Goal: Task Accomplishment & Management: Complete application form

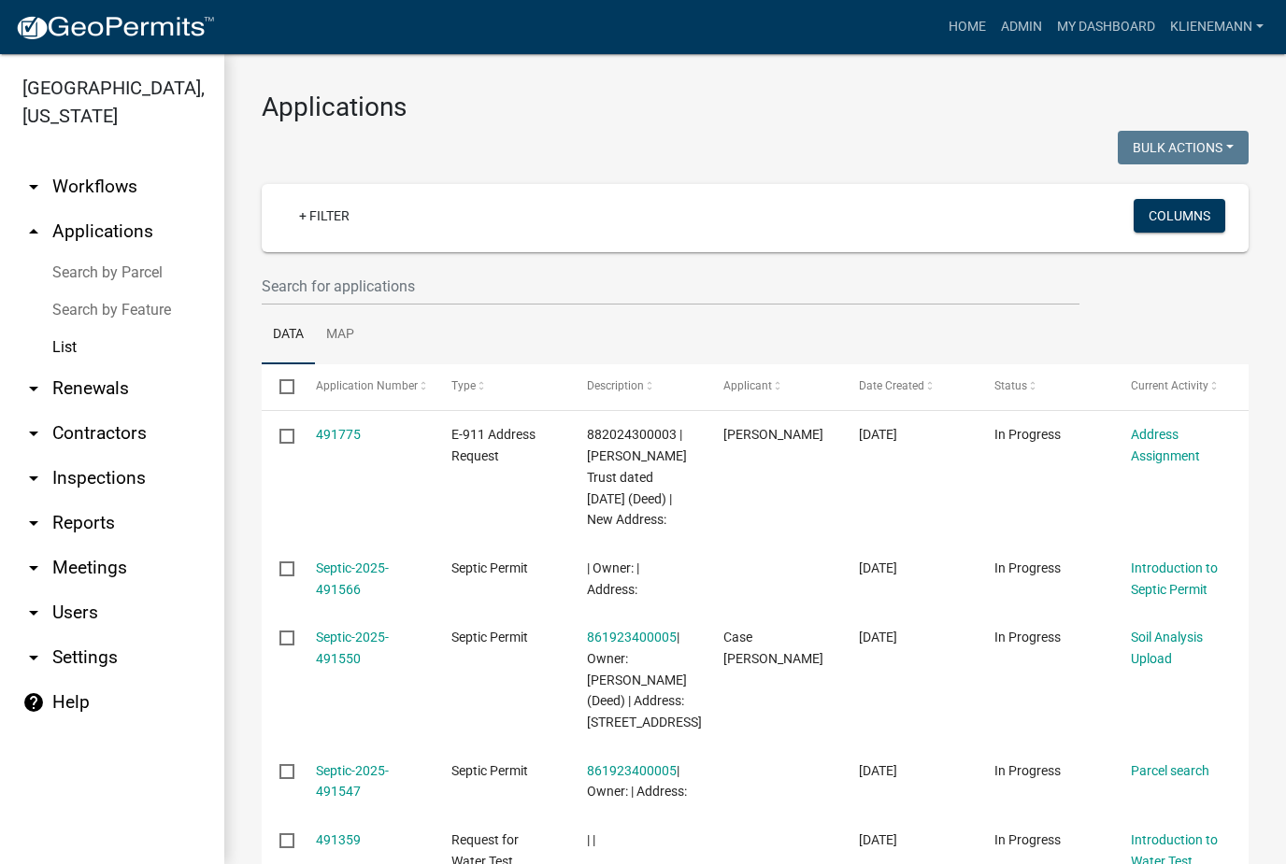
scroll to position [143, 0]
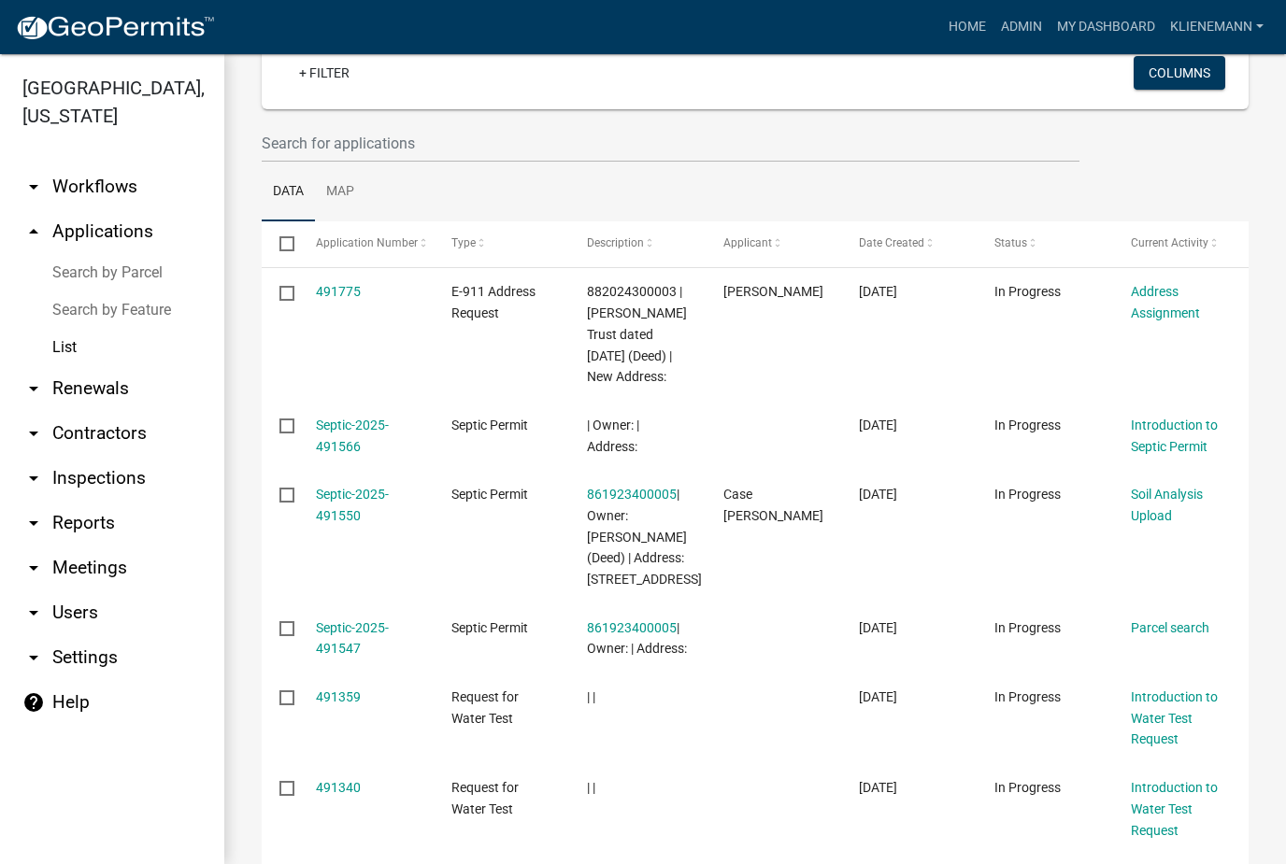
click at [356, 513] on link "Septic-2025-491550" at bounding box center [352, 505] width 73 height 36
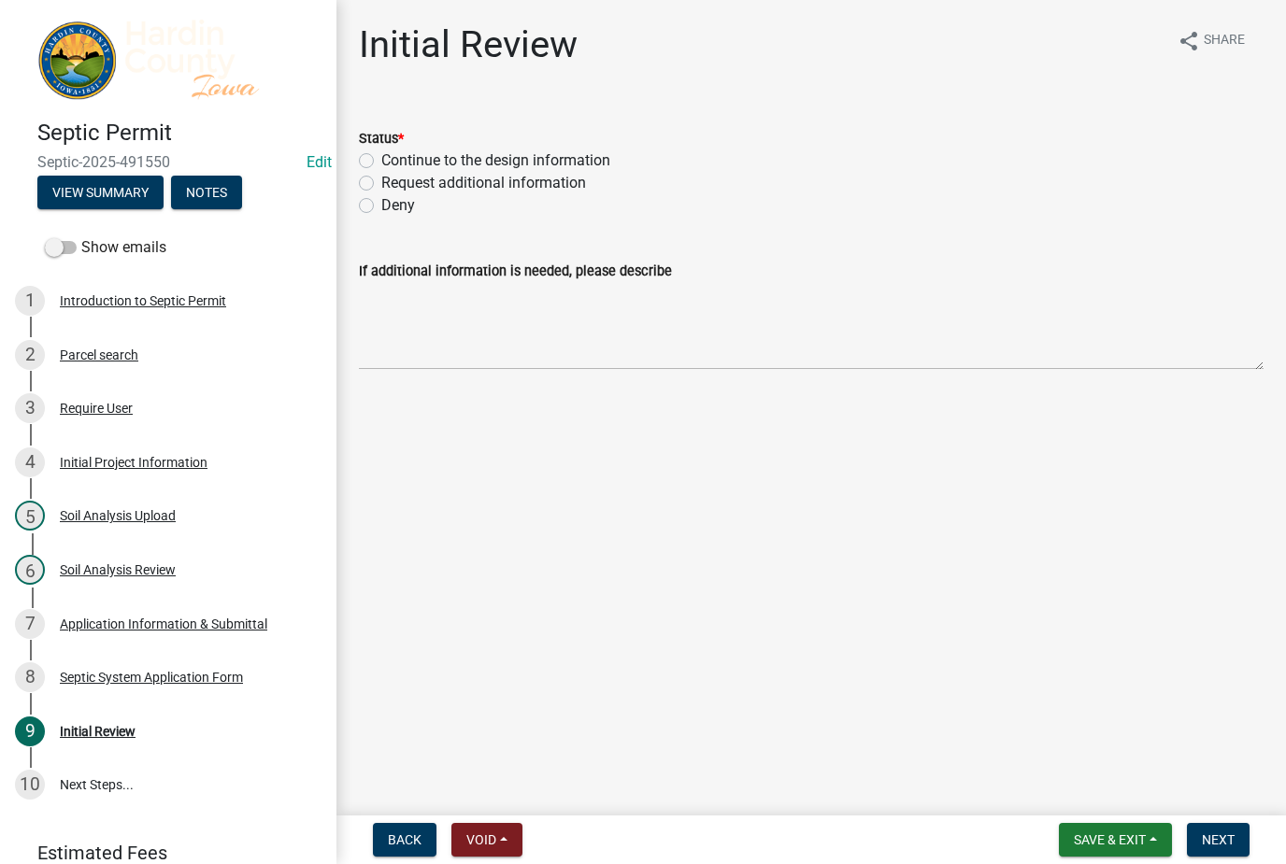
click at [576, 151] on label "Continue to the design information" at bounding box center [495, 161] width 229 height 22
click at [393, 151] on input "Continue to the design information" at bounding box center [387, 156] width 12 height 12
radio input "true"
click at [1227, 833] on span "Next" at bounding box center [1218, 840] width 33 height 15
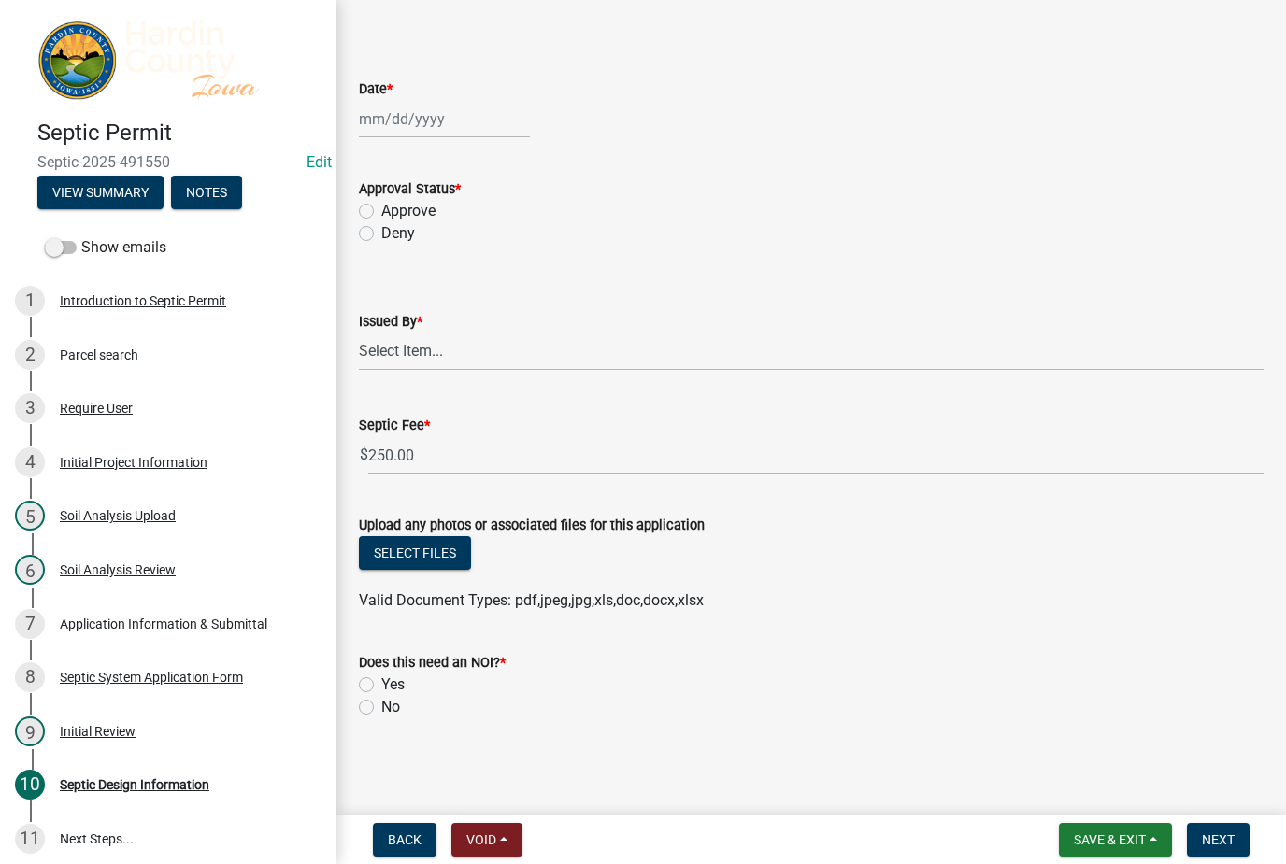
scroll to position [1495, 0]
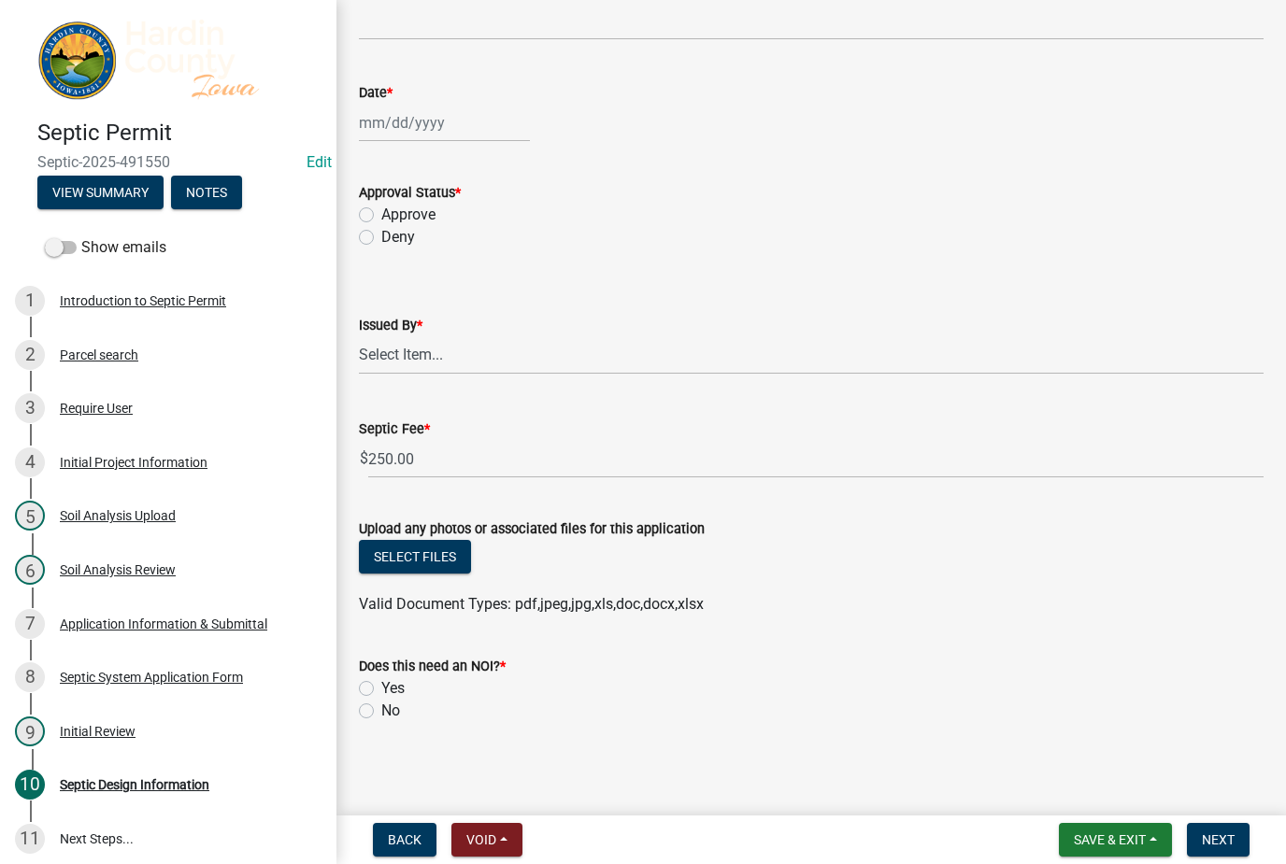
click at [392, 703] on label "No" at bounding box center [390, 711] width 19 height 22
click at [392, 703] on input "No" at bounding box center [387, 706] width 12 height 12
radio input "true"
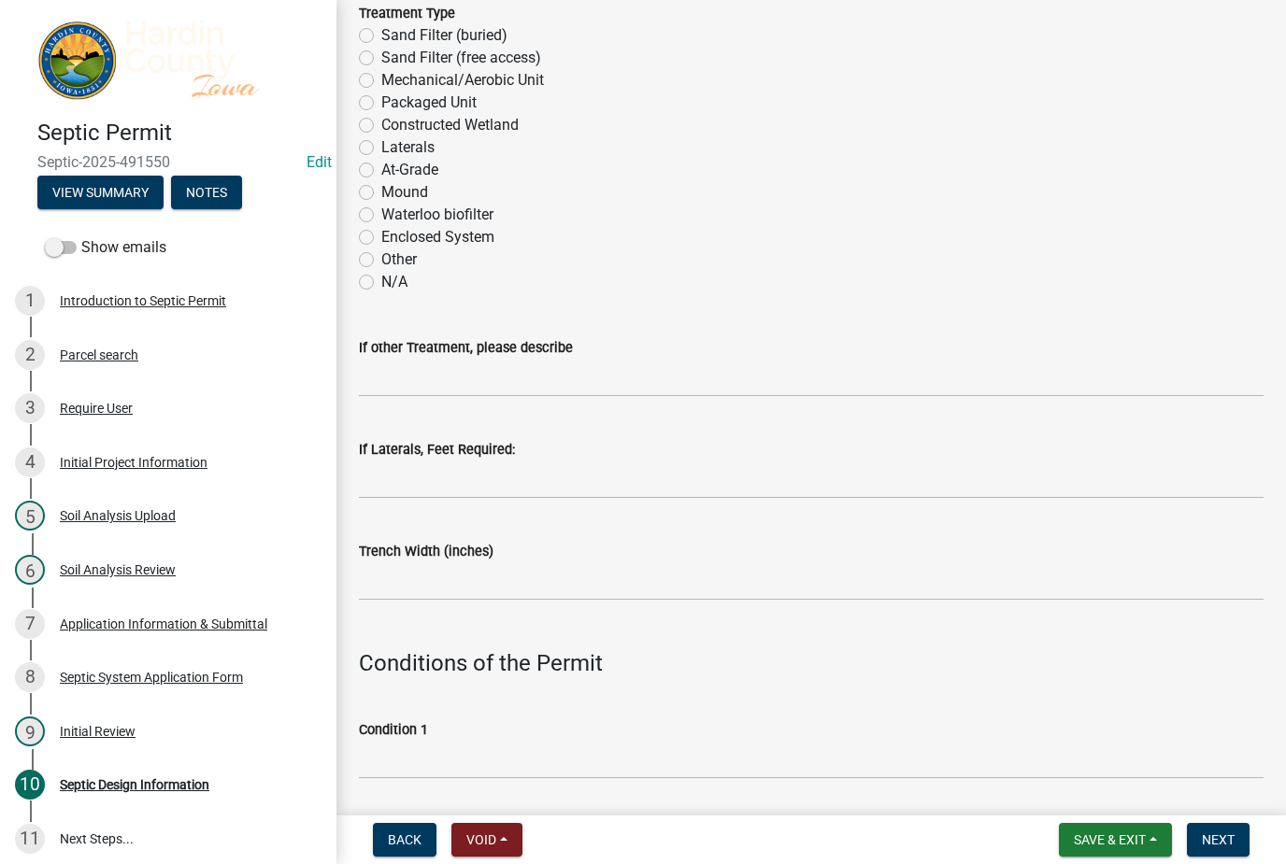
scroll to position [533, 0]
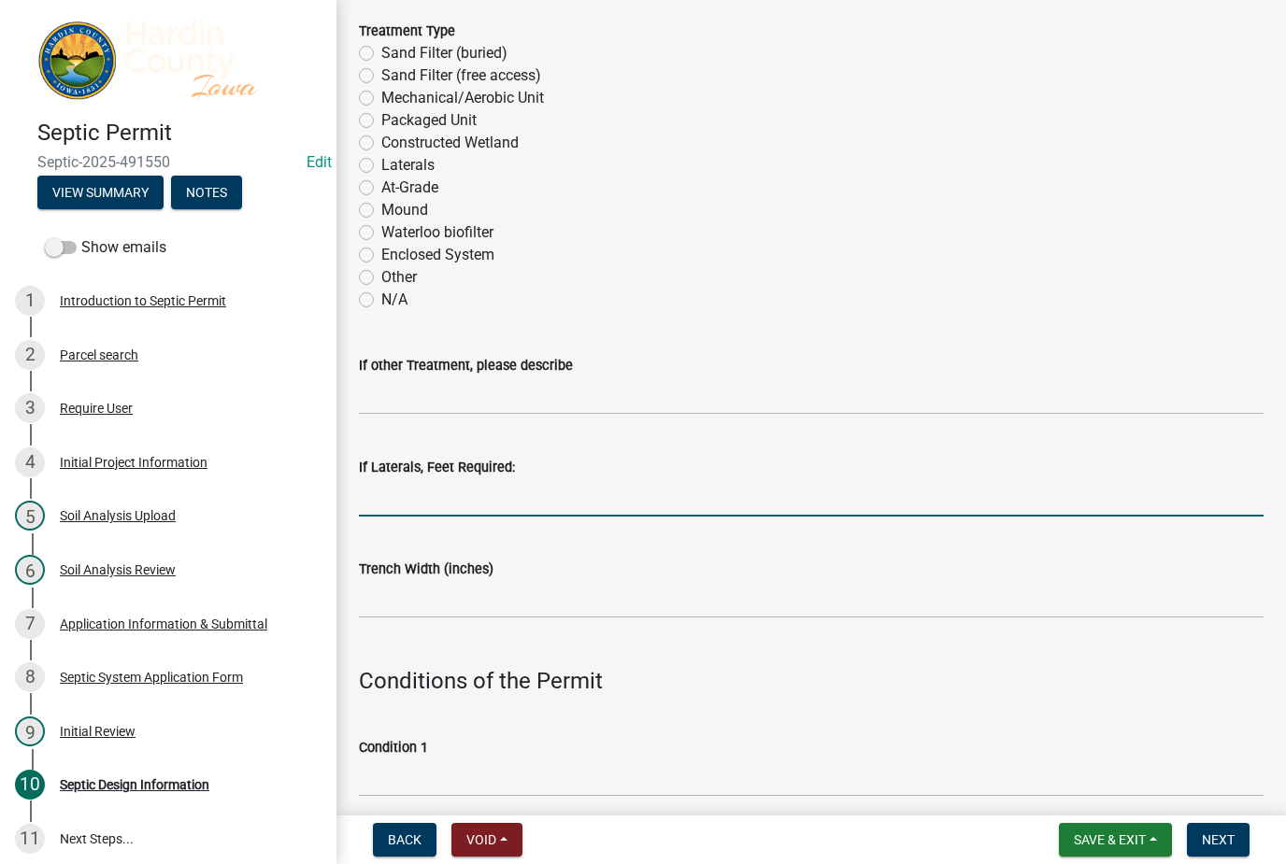
click at [563, 485] on input "If Laterals, Feet Required:" at bounding box center [811, 497] width 904 height 38
type input "335"
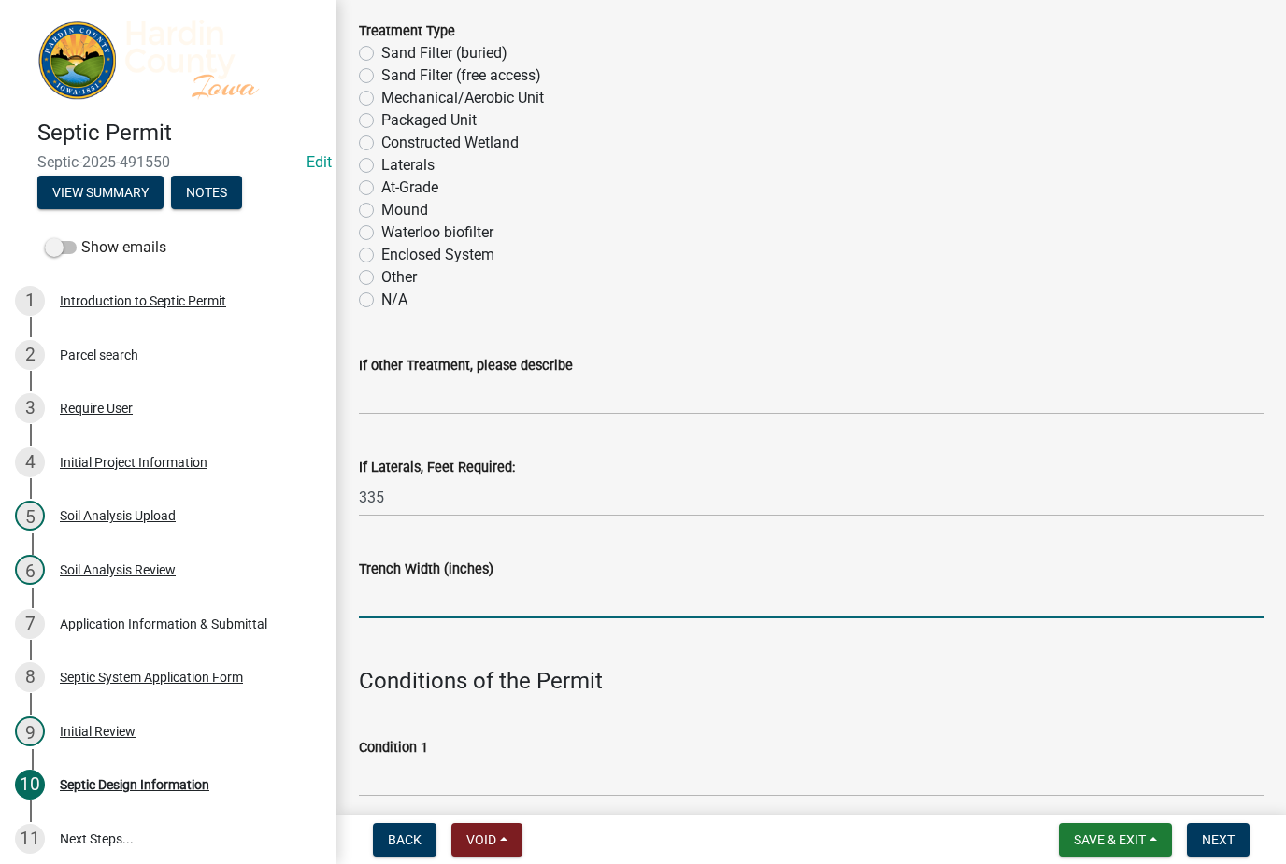
click at [497, 589] on input "Trench Width (inches)" at bounding box center [811, 599] width 904 height 38
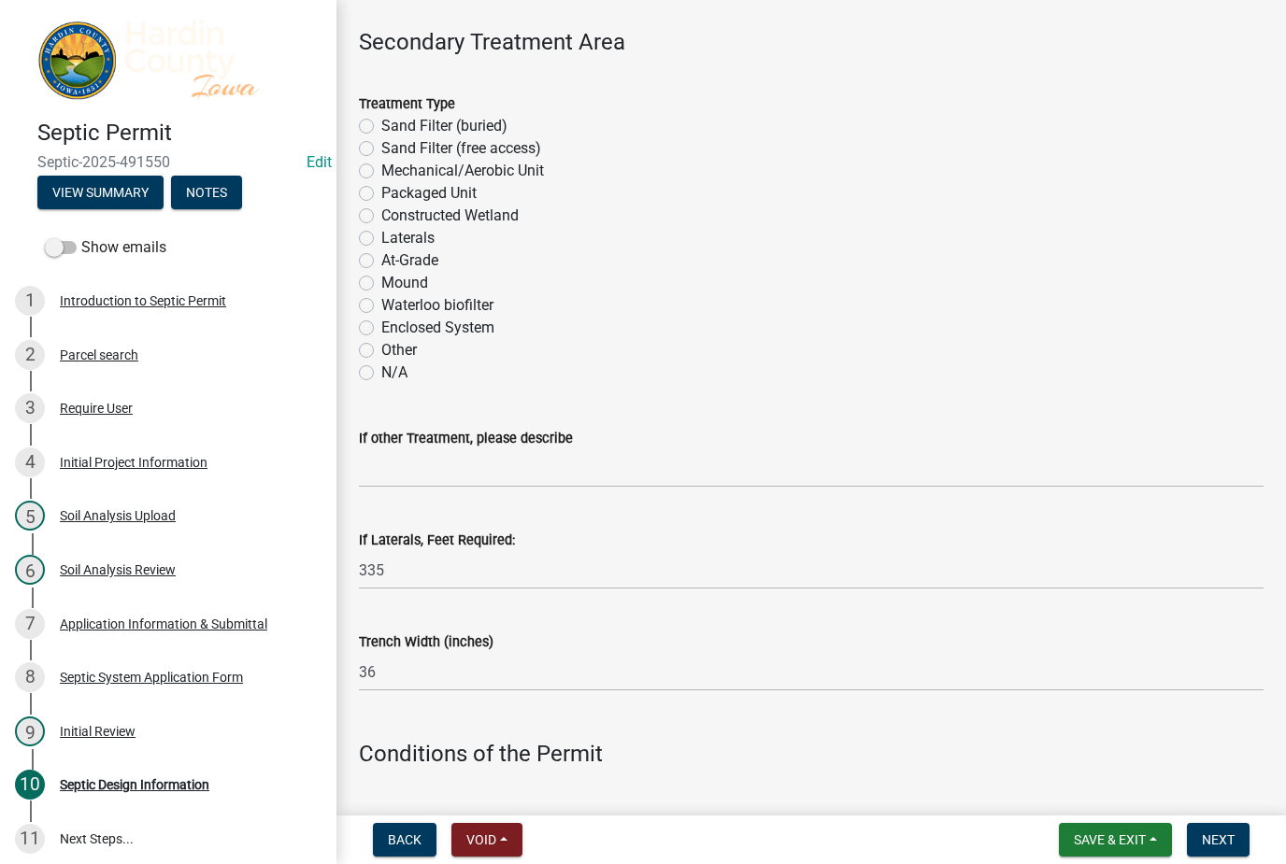
scroll to position [491, 0]
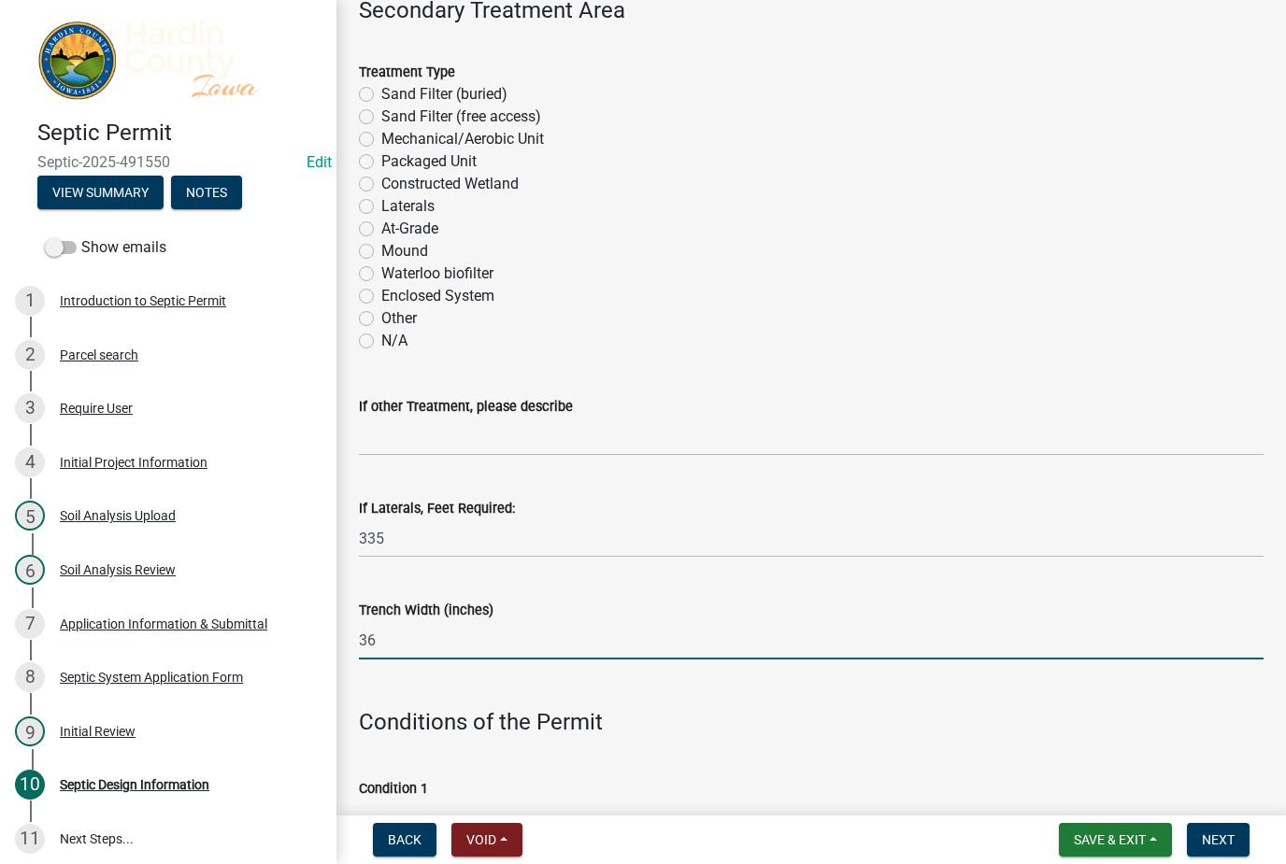
type input "36"
click at [415, 201] on label "Laterals" at bounding box center [407, 206] width 53 height 22
click at [393, 201] on input "Laterals" at bounding box center [387, 201] width 12 height 12
radio input "true"
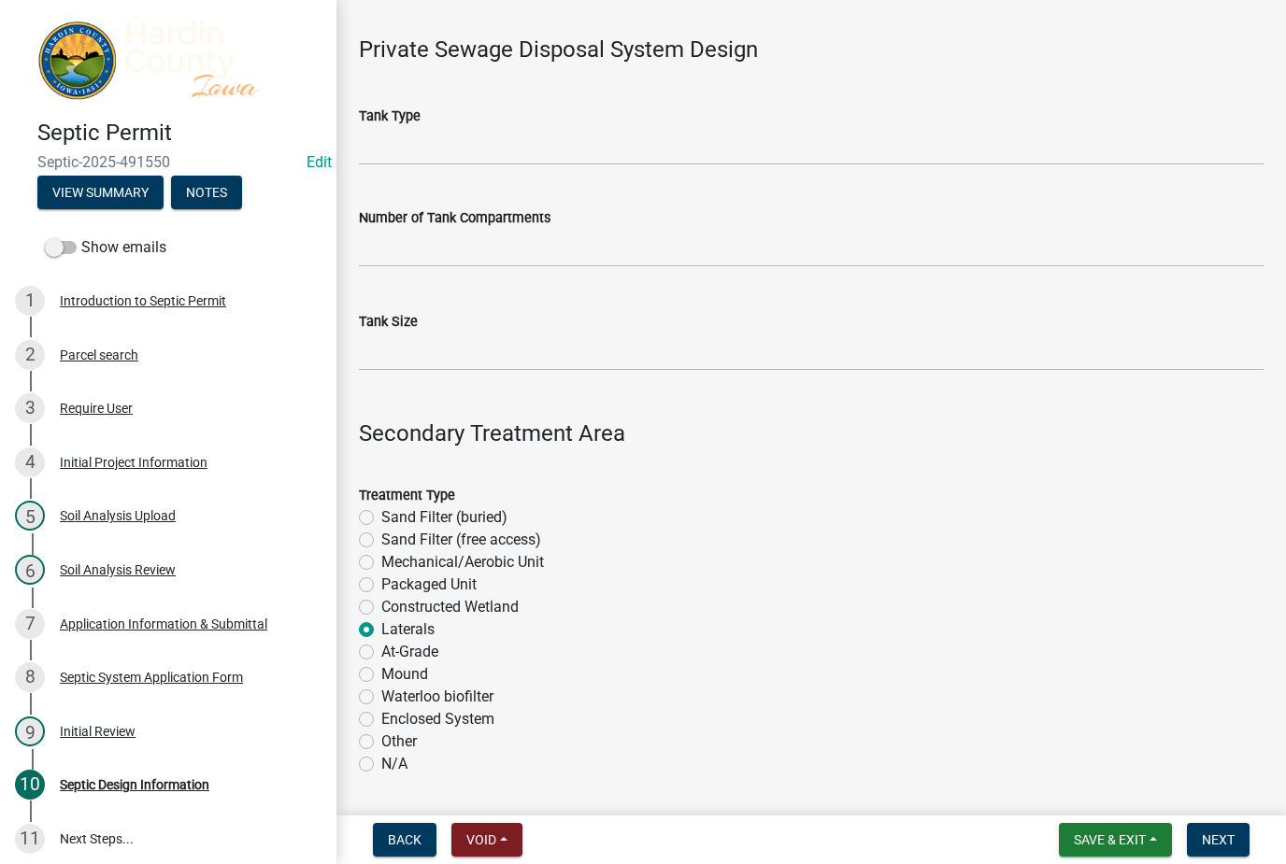
scroll to position [25, 0]
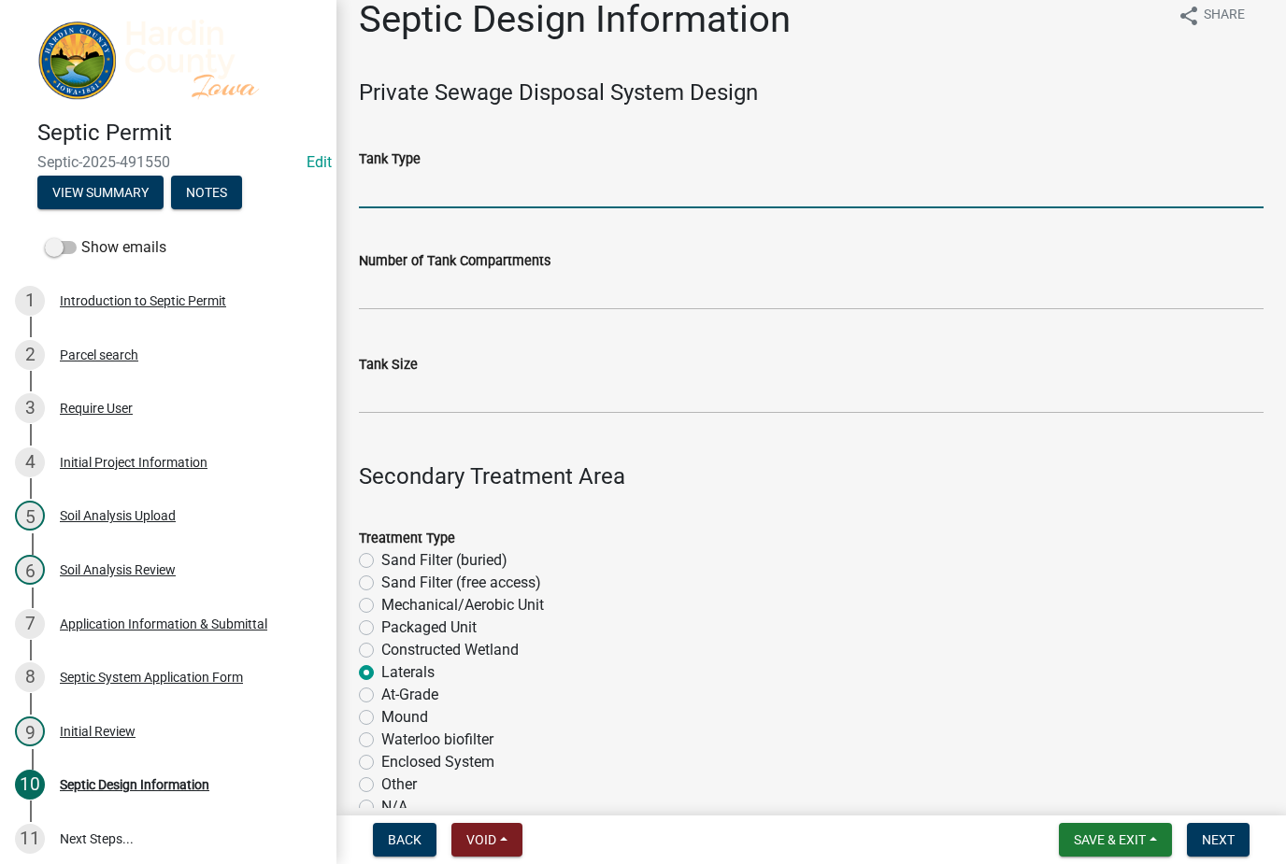
click at [485, 181] on input "Tank Type" at bounding box center [811, 189] width 904 height 38
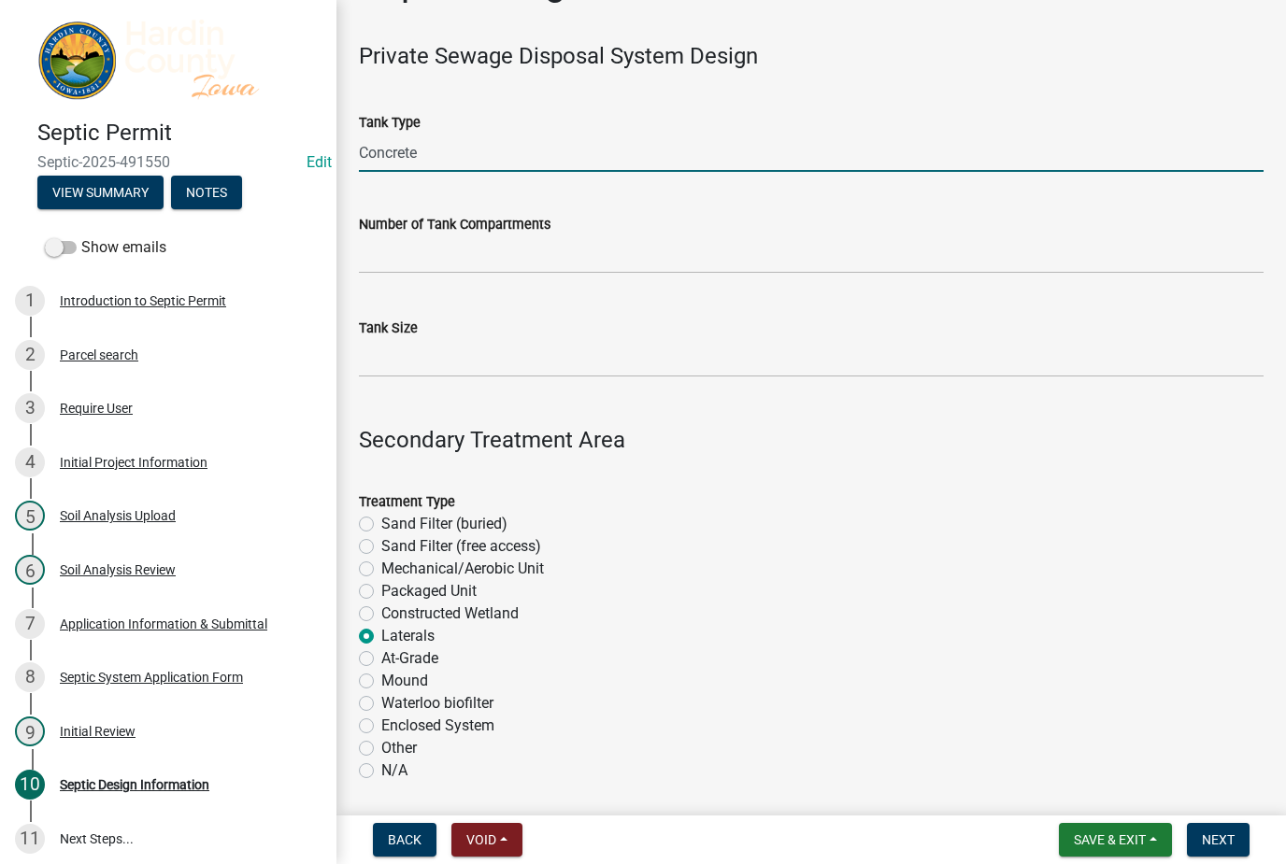
type input "Concrete"
click at [621, 257] on input "text" at bounding box center [811, 254] width 904 height 38
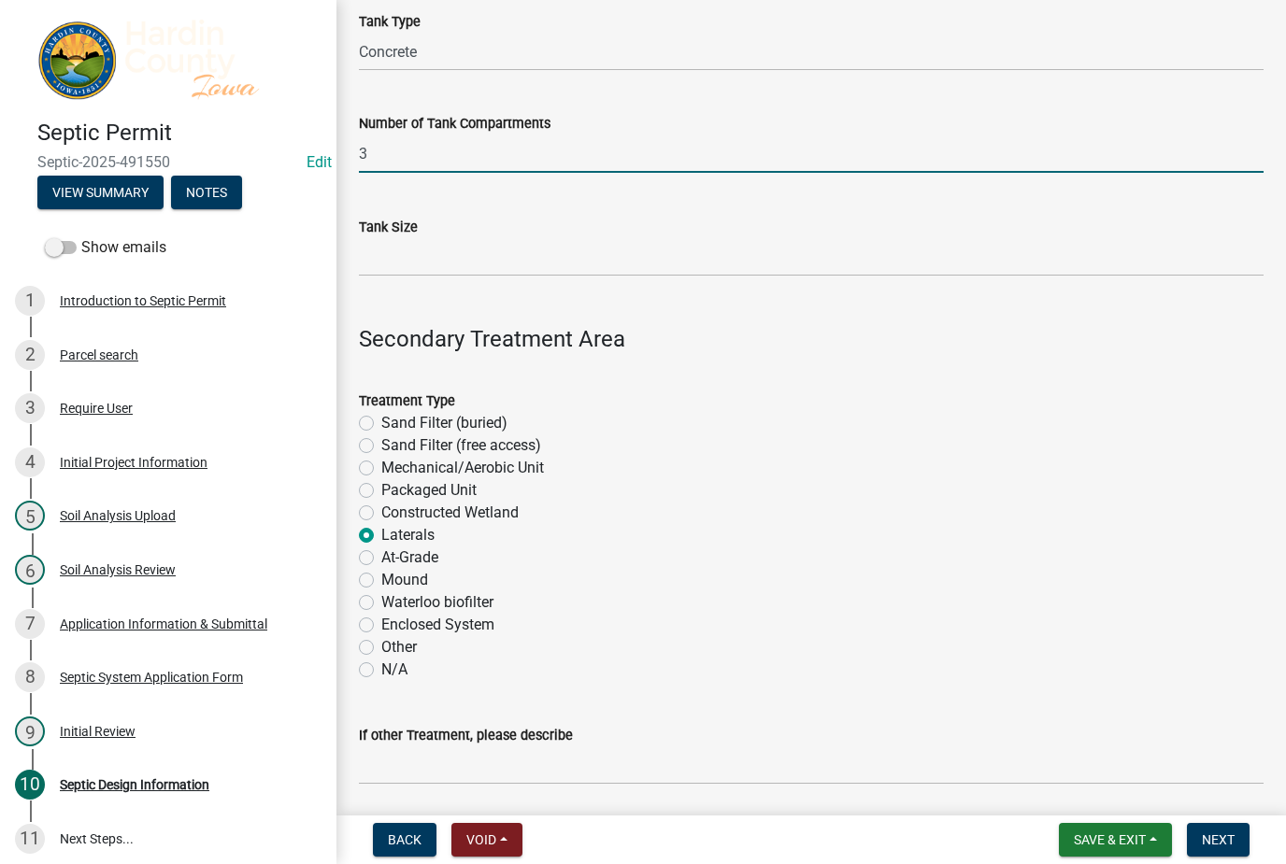
scroll to position [165, 0]
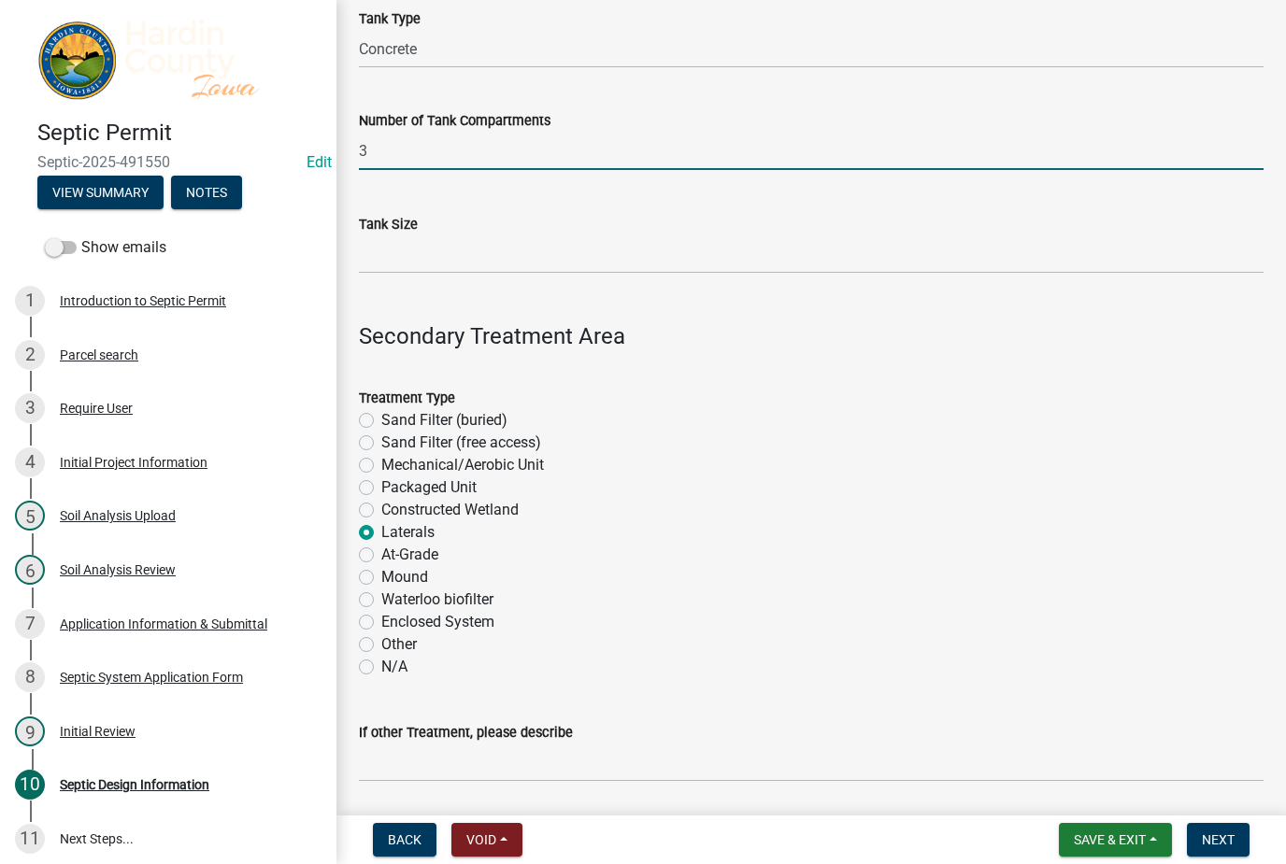
type input "3"
click at [577, 261] on input "Tank Size" at bounding box center [811, 254] width 904 height 38
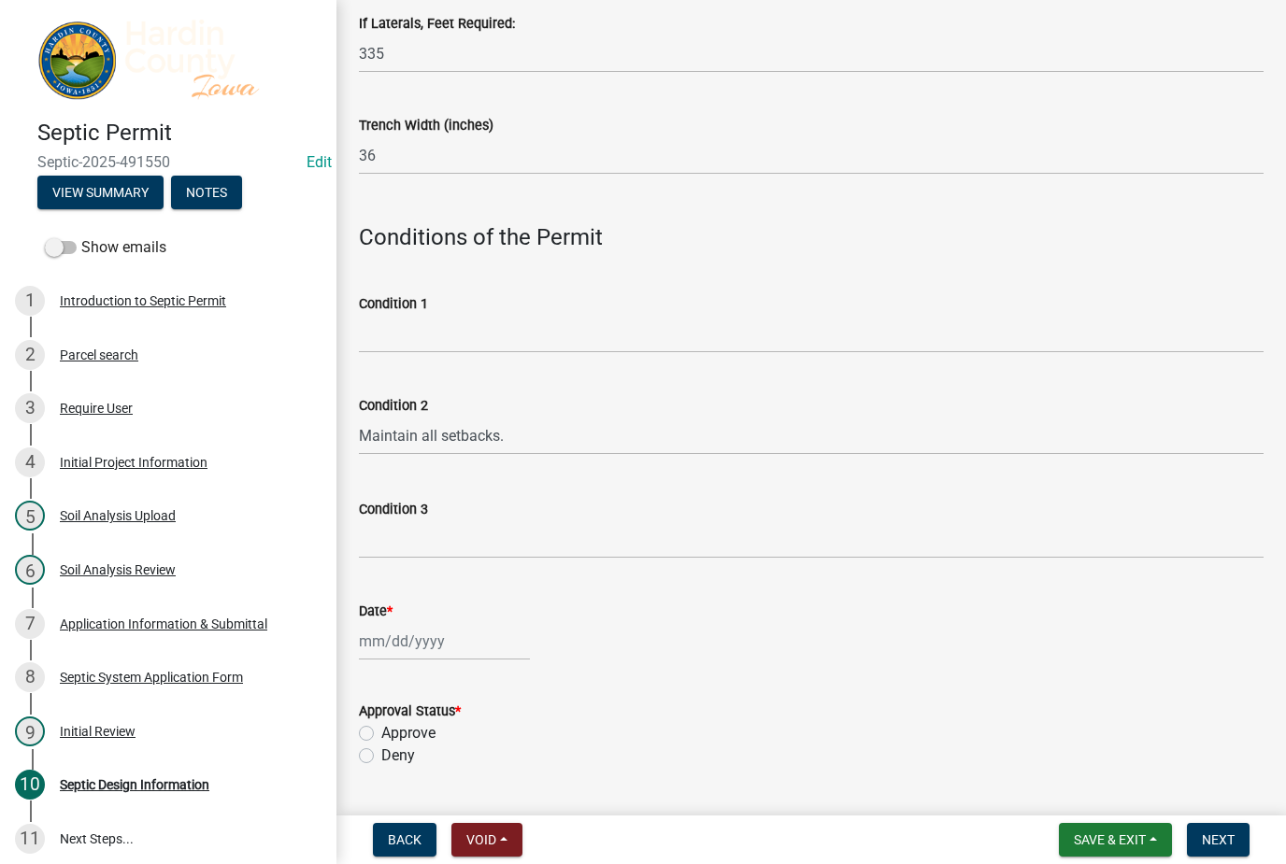
scroll to position [1048, 0]
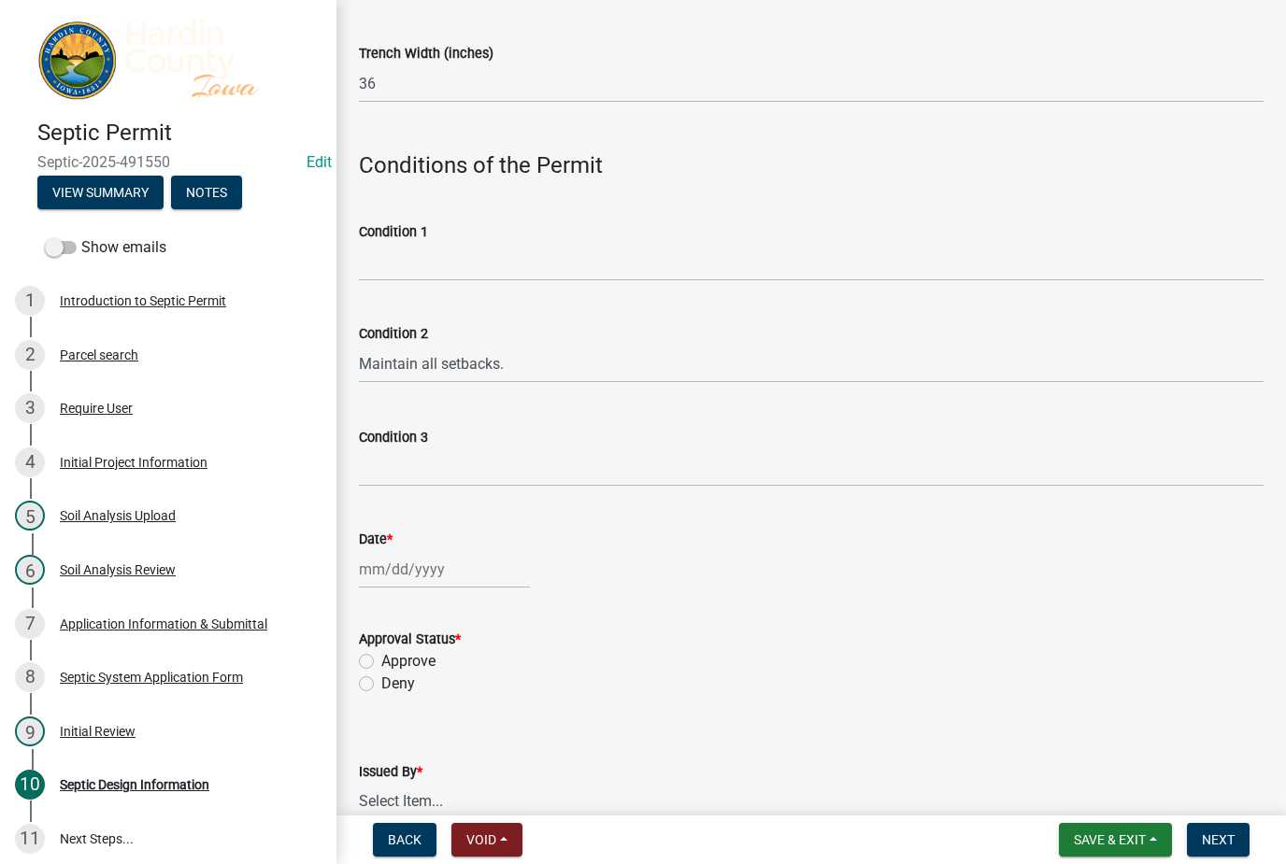
type input "1750"
click at [478, 564] on div at bounding box center [444, 569] width 171 height 38
select select "10"
select select "2025"
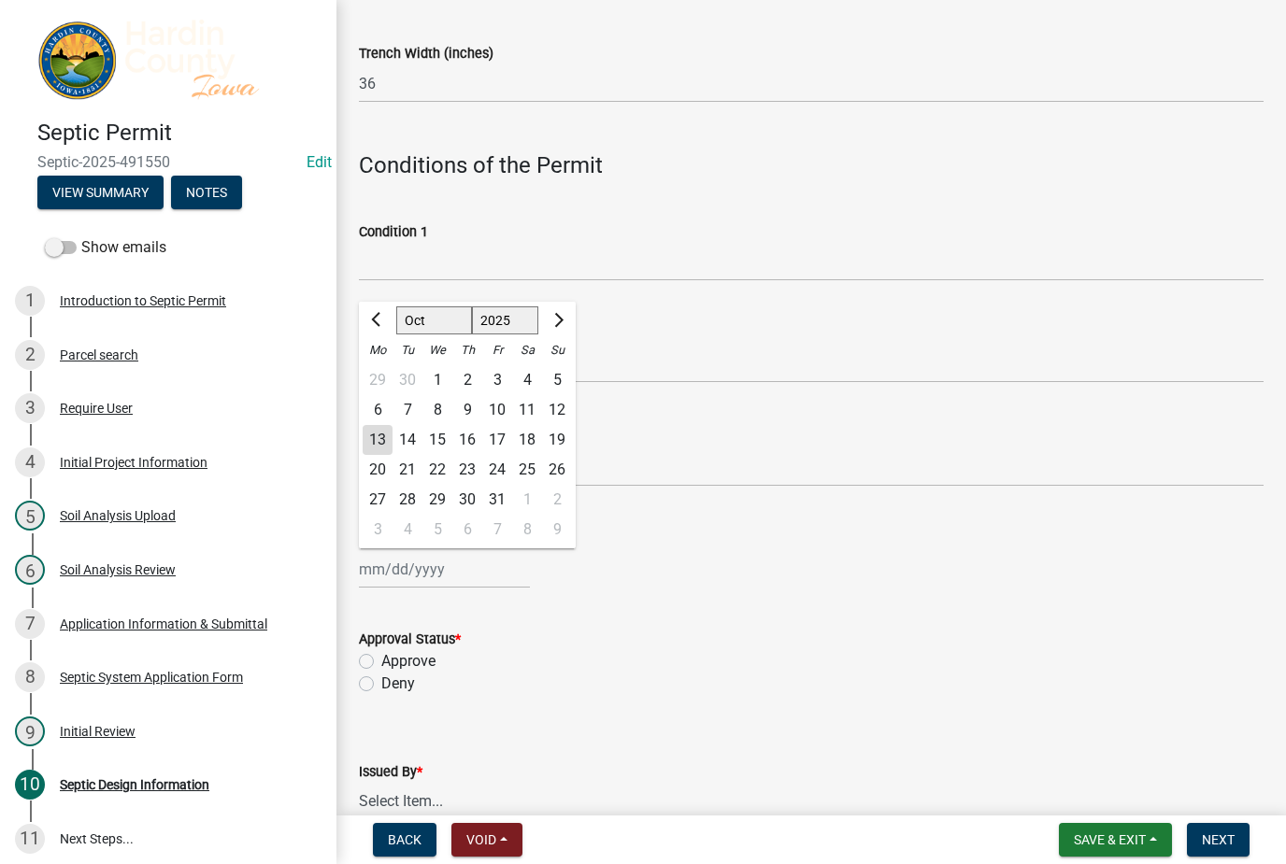
click at [379, 444] on div "13" at bounding box center [378, 440] width 30 height 30
type input "[DATE]"
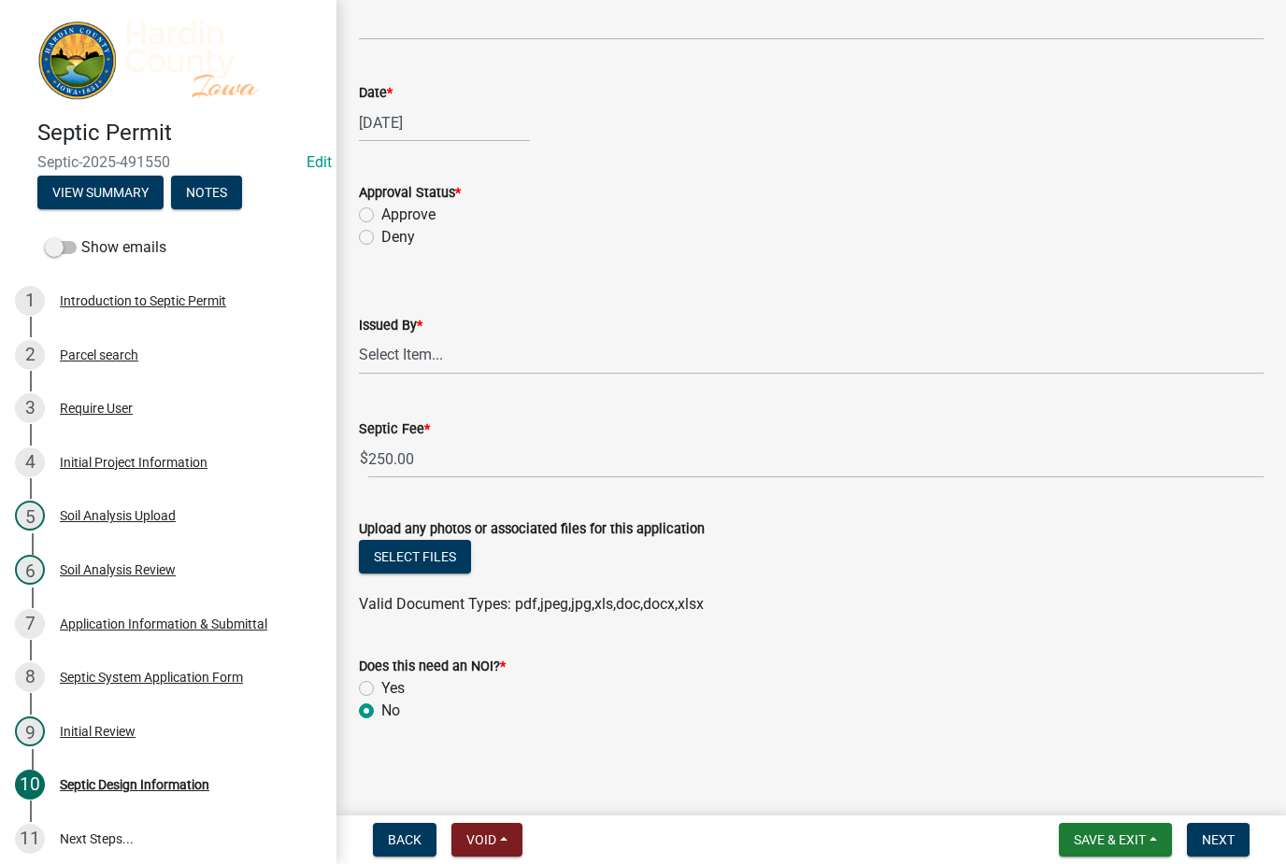
scroll to position [1495, 0]
click at [1229, 833] on span "Next" at bounding box center [1218, 840] width 33 height 15
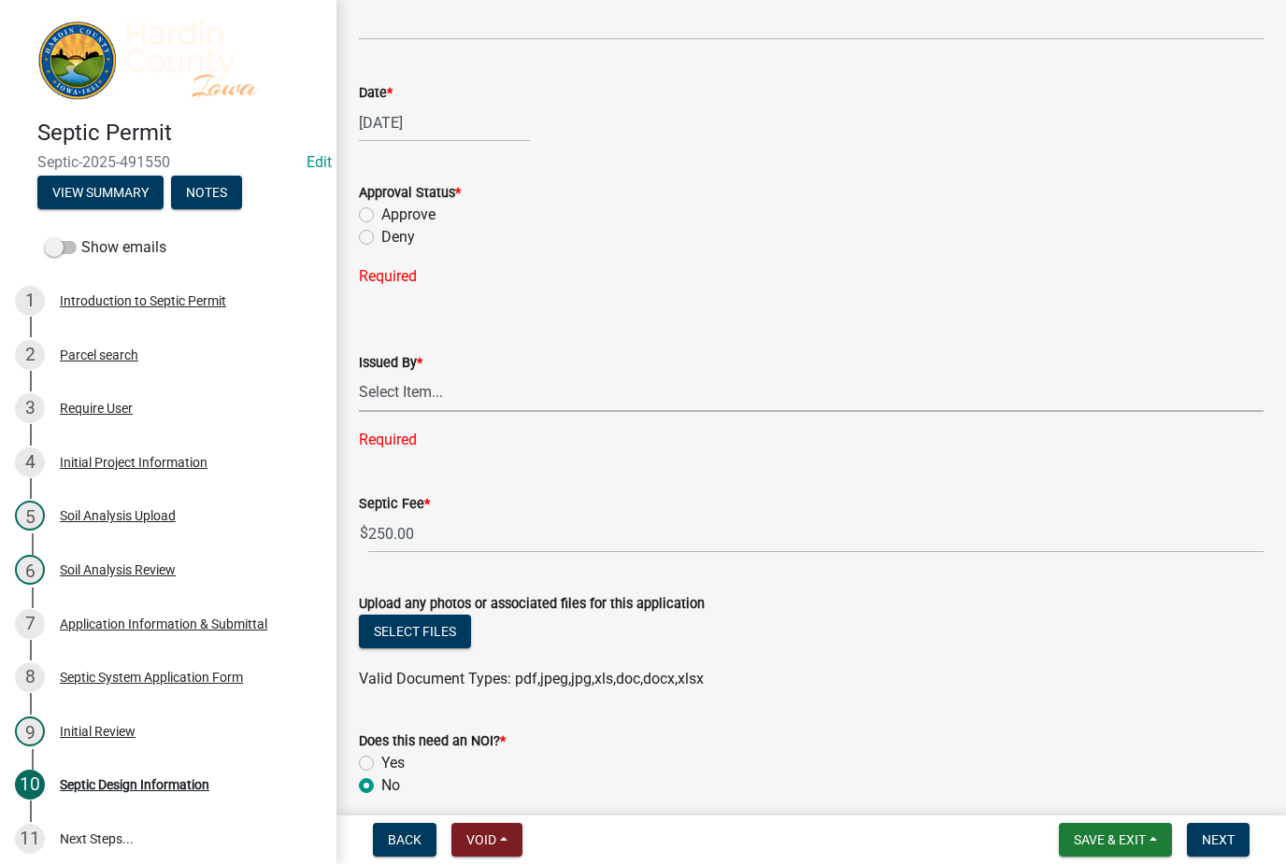
click at [463, 382] on select "Select Item... [PERSON_NAME] [PERSON_NAME] Roll [PERSON_NAME]" at bounding box center [811, 393] width 904 height 38
select select "92abfdc4-a32e-4fda-8546-51d3978c14c9"
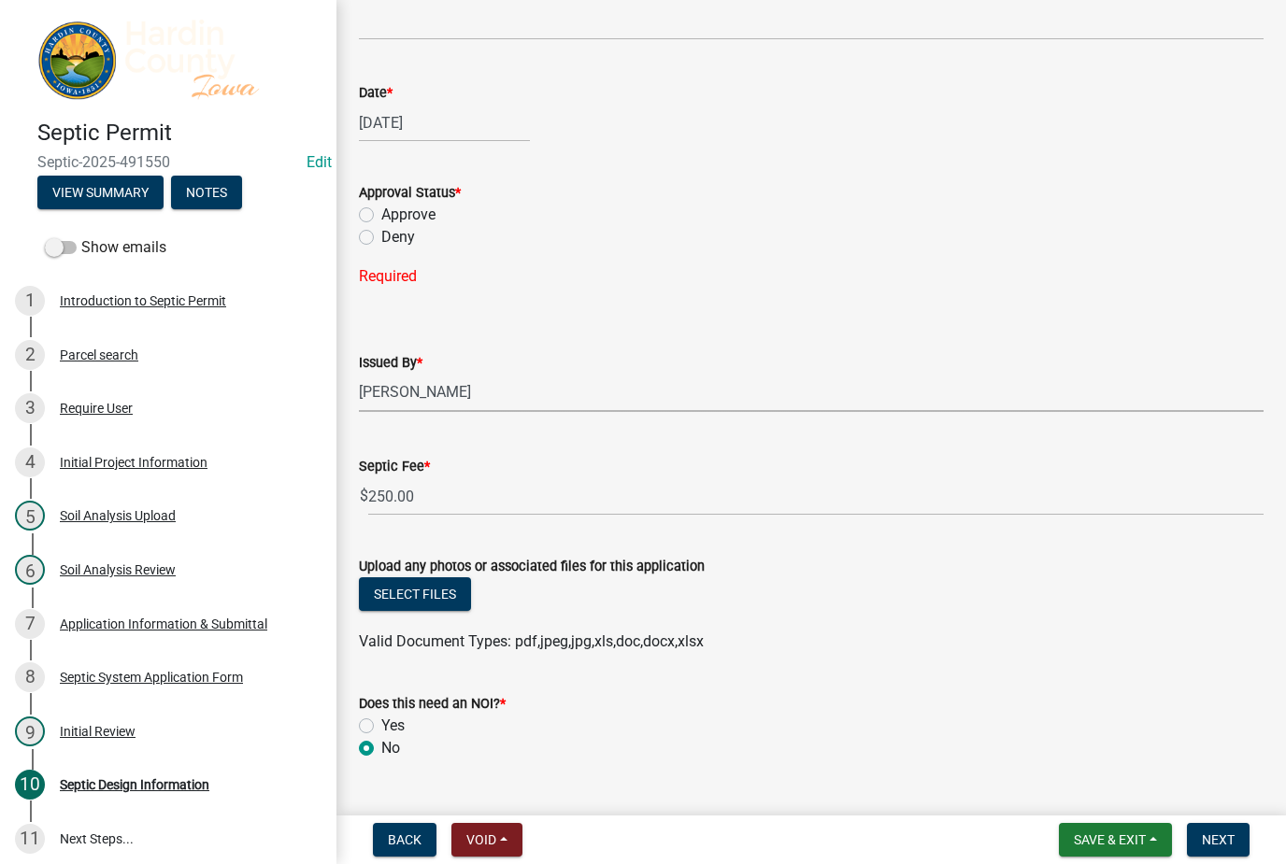
scroll to position [1456, 0]
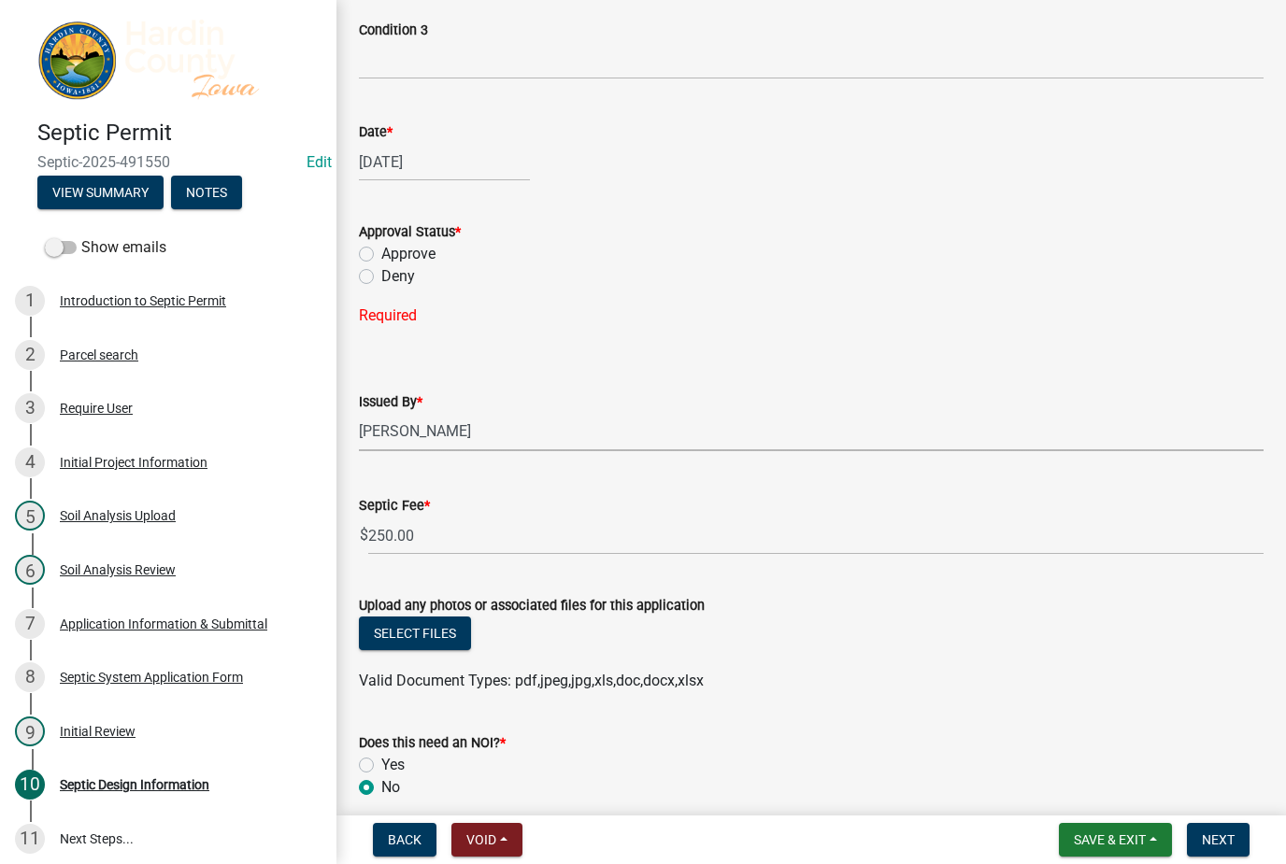
click at [421, 249] on label "Approve" at bounding box center [408, 254] width 54 height 22
click at [393, 249] on input "Approve" at bounding box center [387, 249] width 12 height 12
radio input "true"
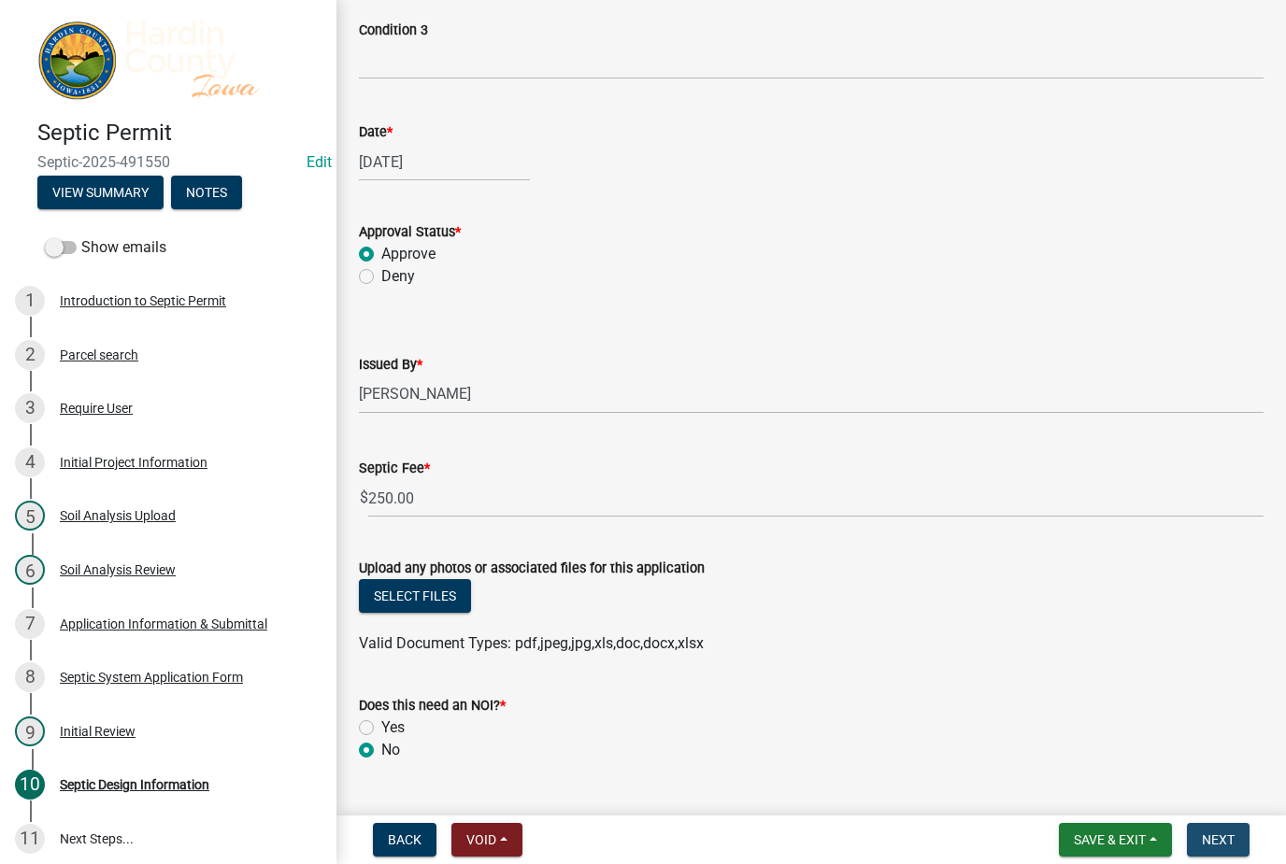
click at [1231, 836] on span "Next" at bounding box center [1218, 840] width 33 height 15
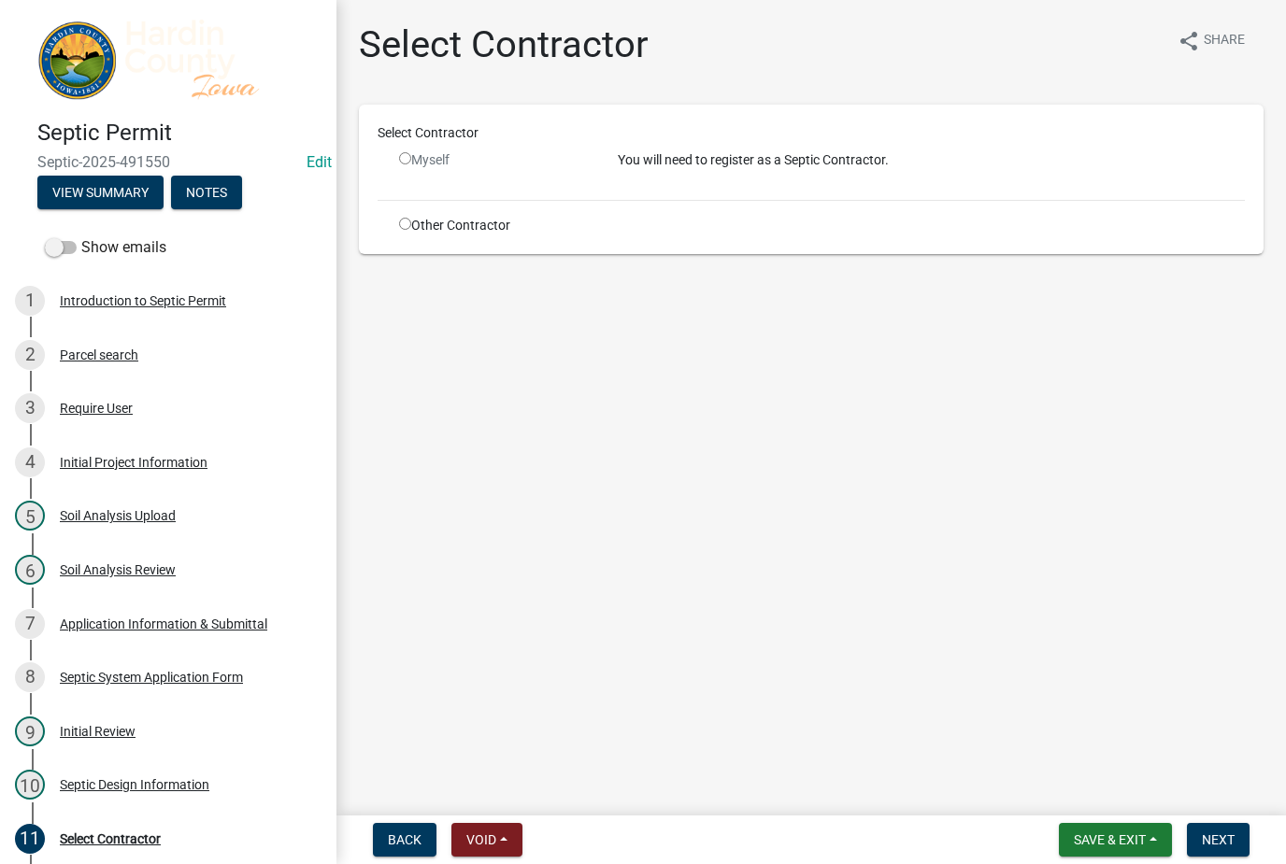
click at [479, 231] on div "Other Contractor" at bounding box center [494, 226] width 219 height 20
click at [431, 226] on div "Other Contractor" at bounding box center [494, 226] width 219 height 20
click at [406, 221] on input "radio" at bounding box center [405, 224] width 12 height 12
radio input "true"
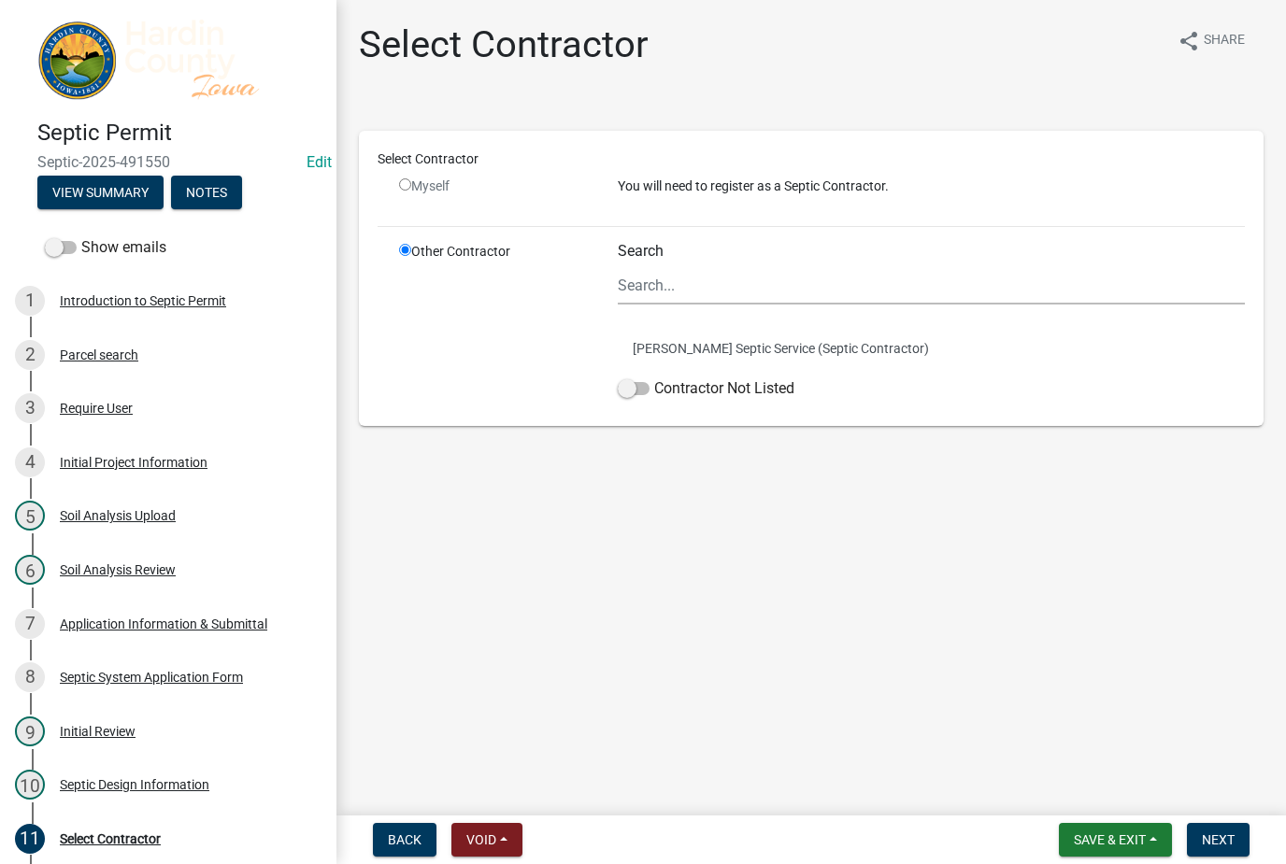
click at [675, 395] on label "Contractor Not Listed" at bounding box center [706, 388] width 177 height 22
click at [654, 377] on input "Contractor Not Listed" at bounding box center [654, 377] width 0 height 0
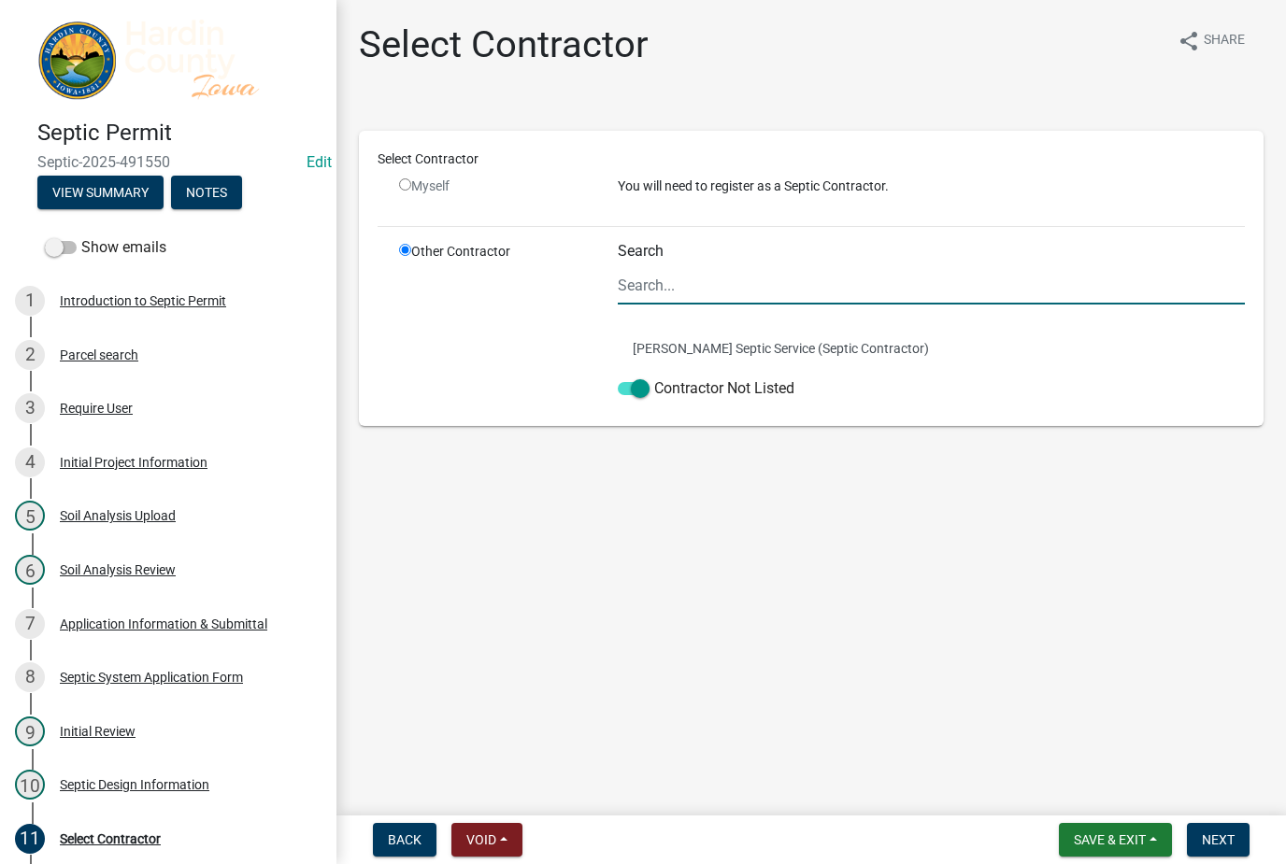
click at [1224, 836] on span "Next" at bounding box center [1218, 840] width 33 height 15
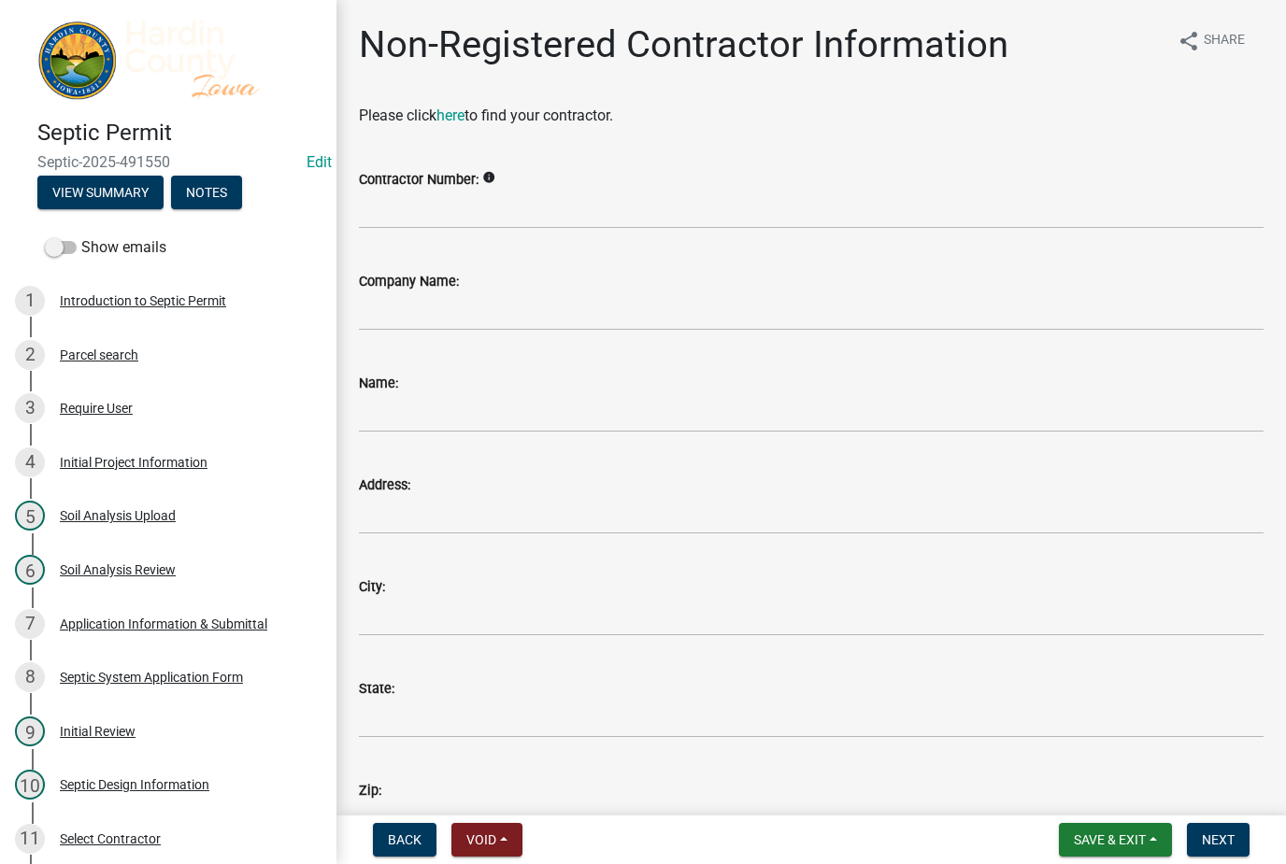
click at [492, 171] on icon "info" at bounding box center [488, 177] width 13 height 13
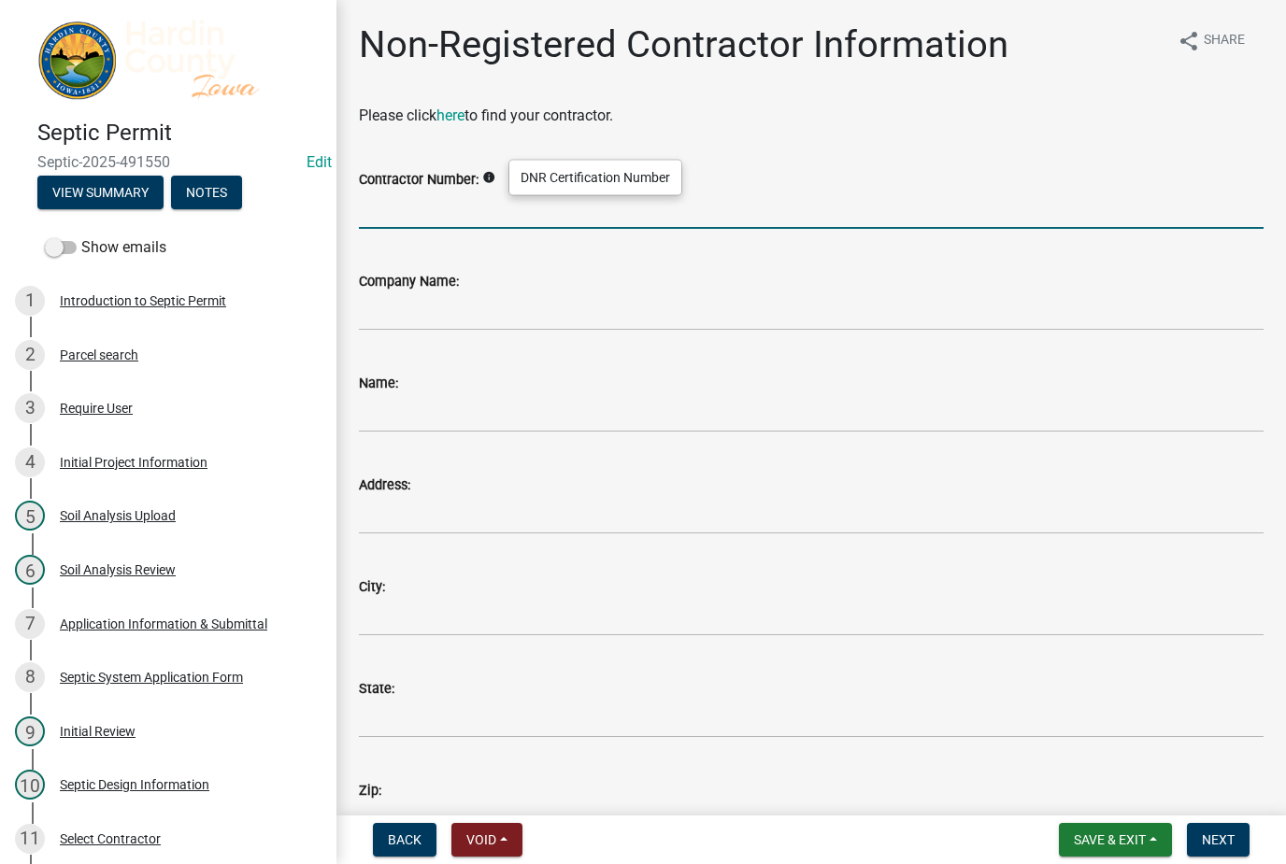
click at [766, 207] on input "Contractor Number:" at bounding box center [811, 210] width 904 height 38
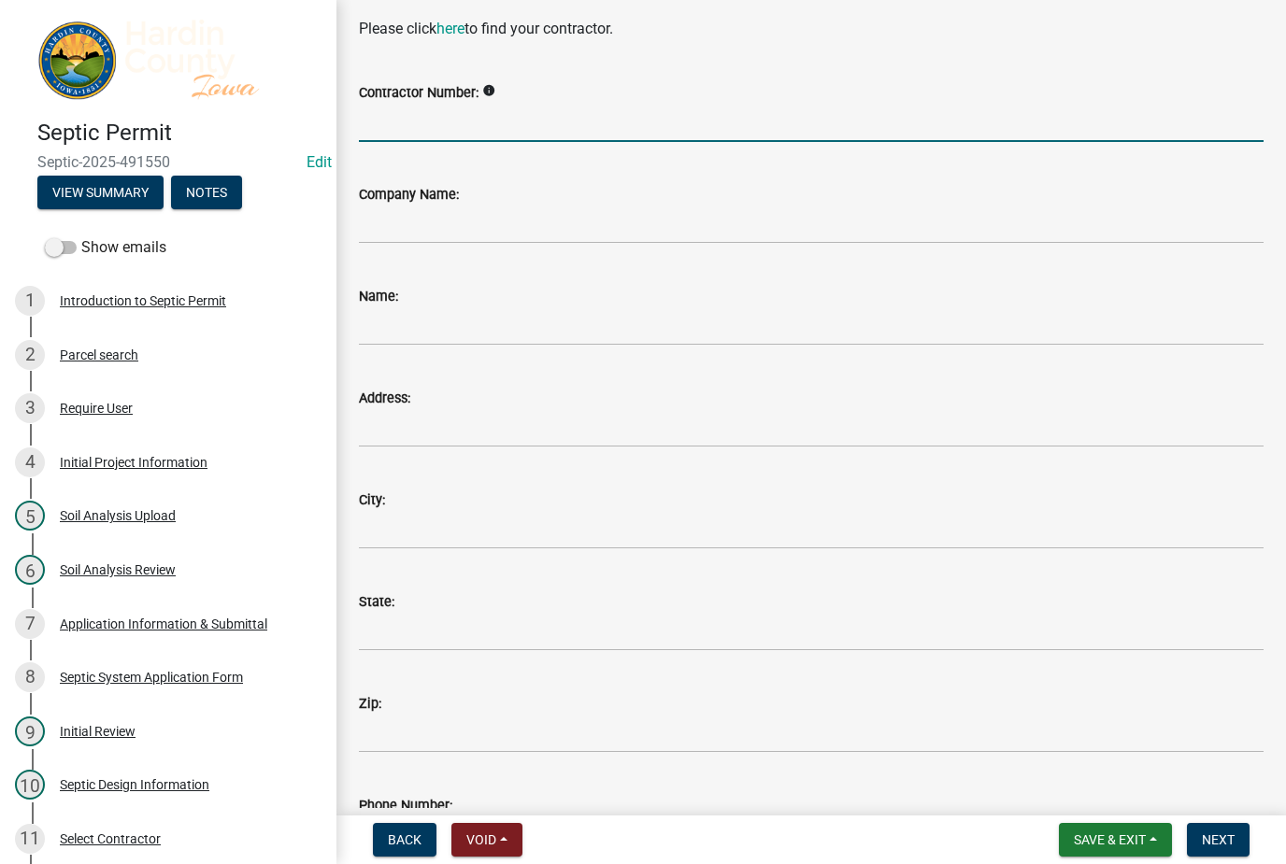
scroll to position [88, 0]
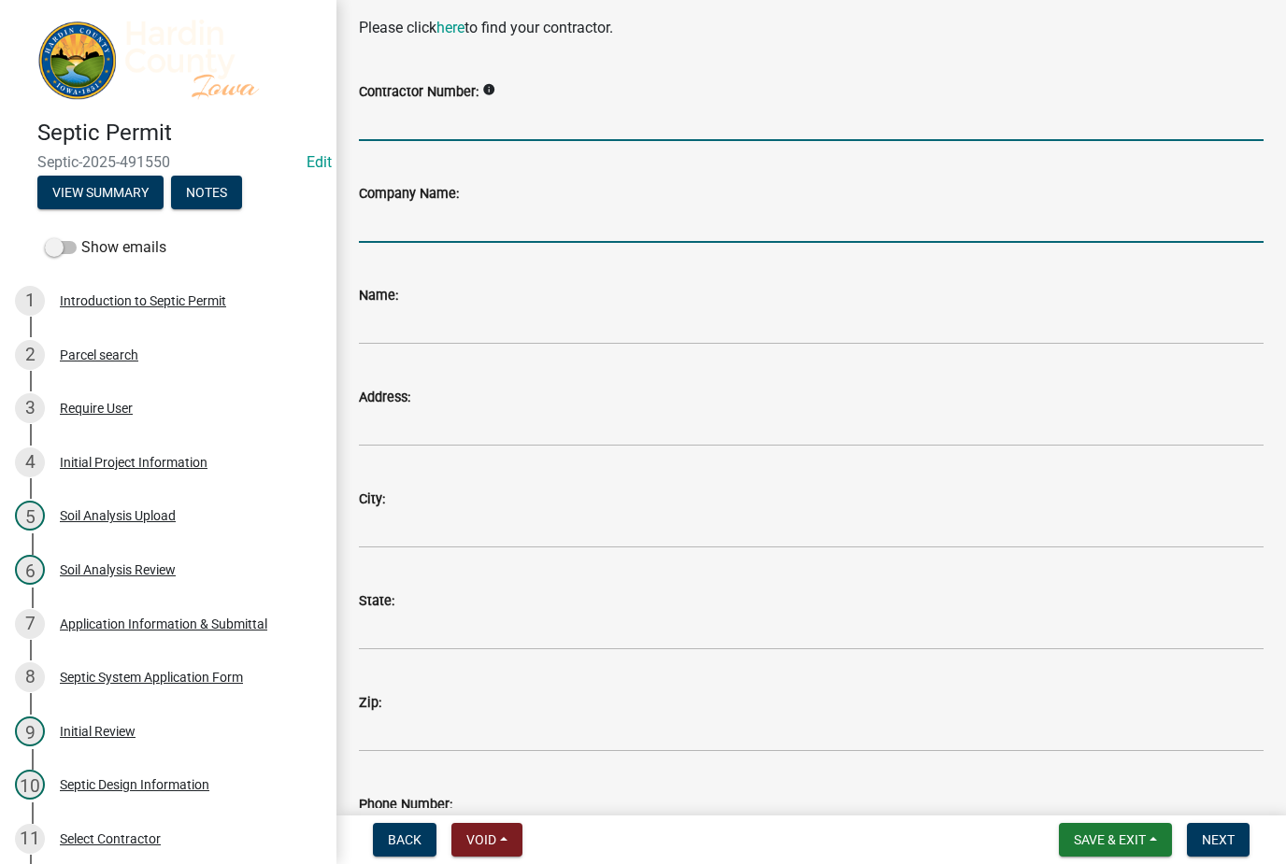
click at [784, 221] on input "Company Name:" at bounding box center [811, 224] width 904 height 38
type input "[PERSON_NAME]"
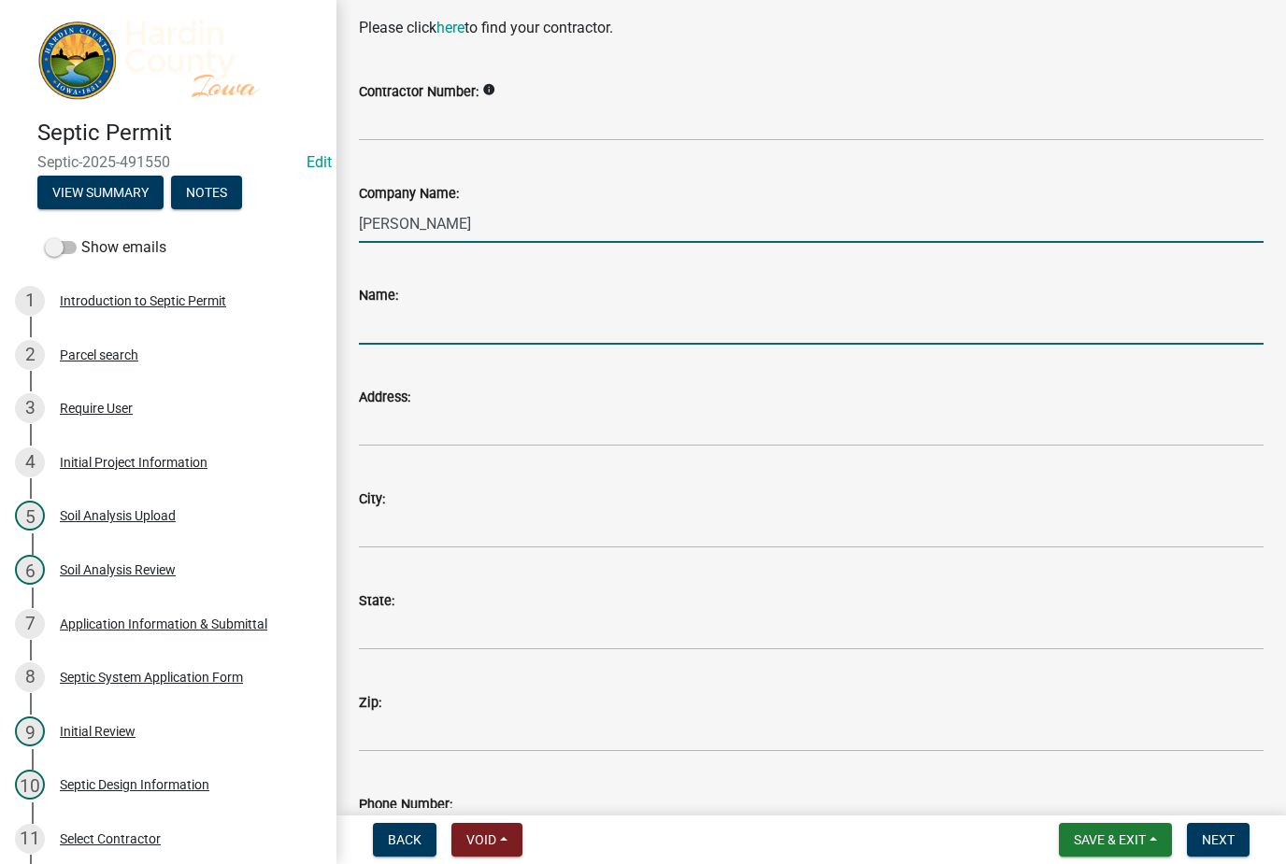
click at [547, 332] on input "Name:" at bounding box center [811, 325] width 904 height 38
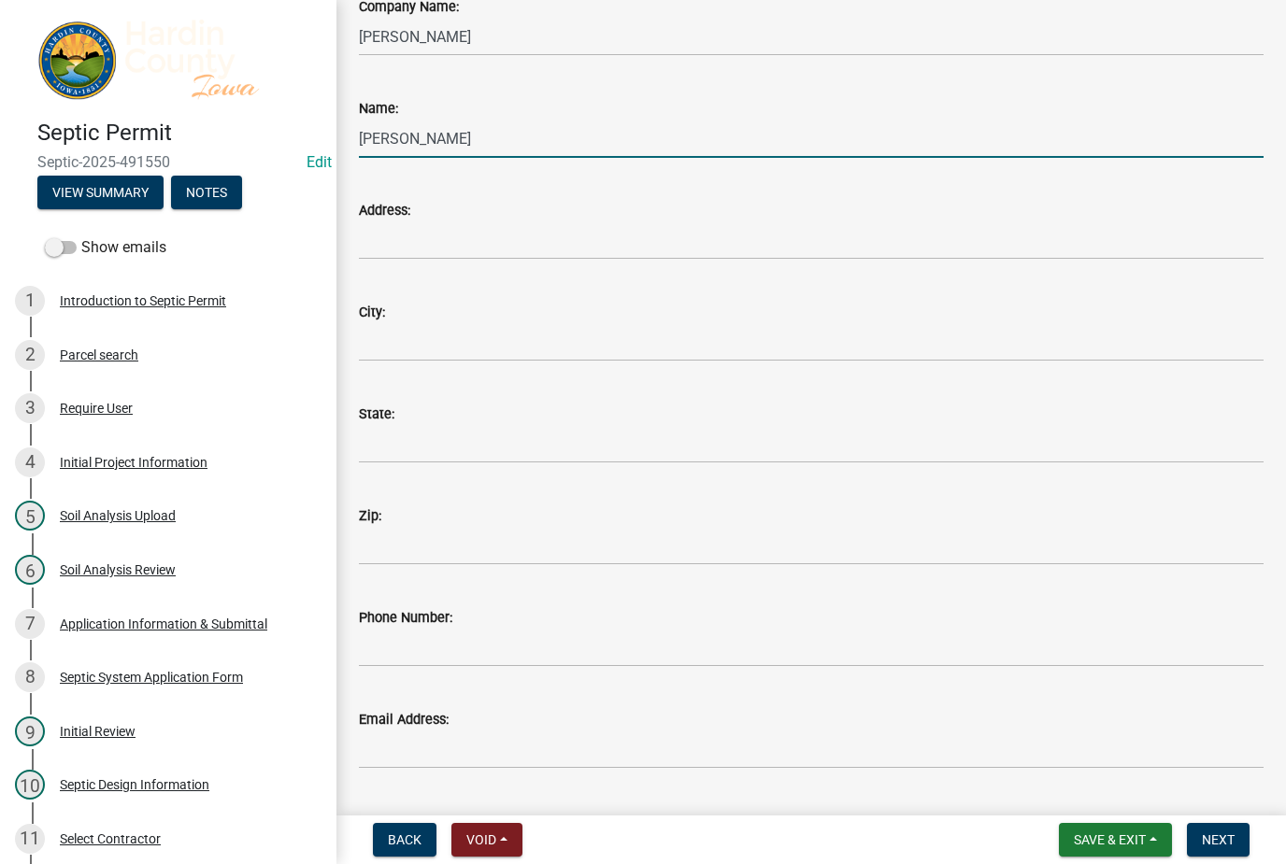
scroll to position [302, 0]
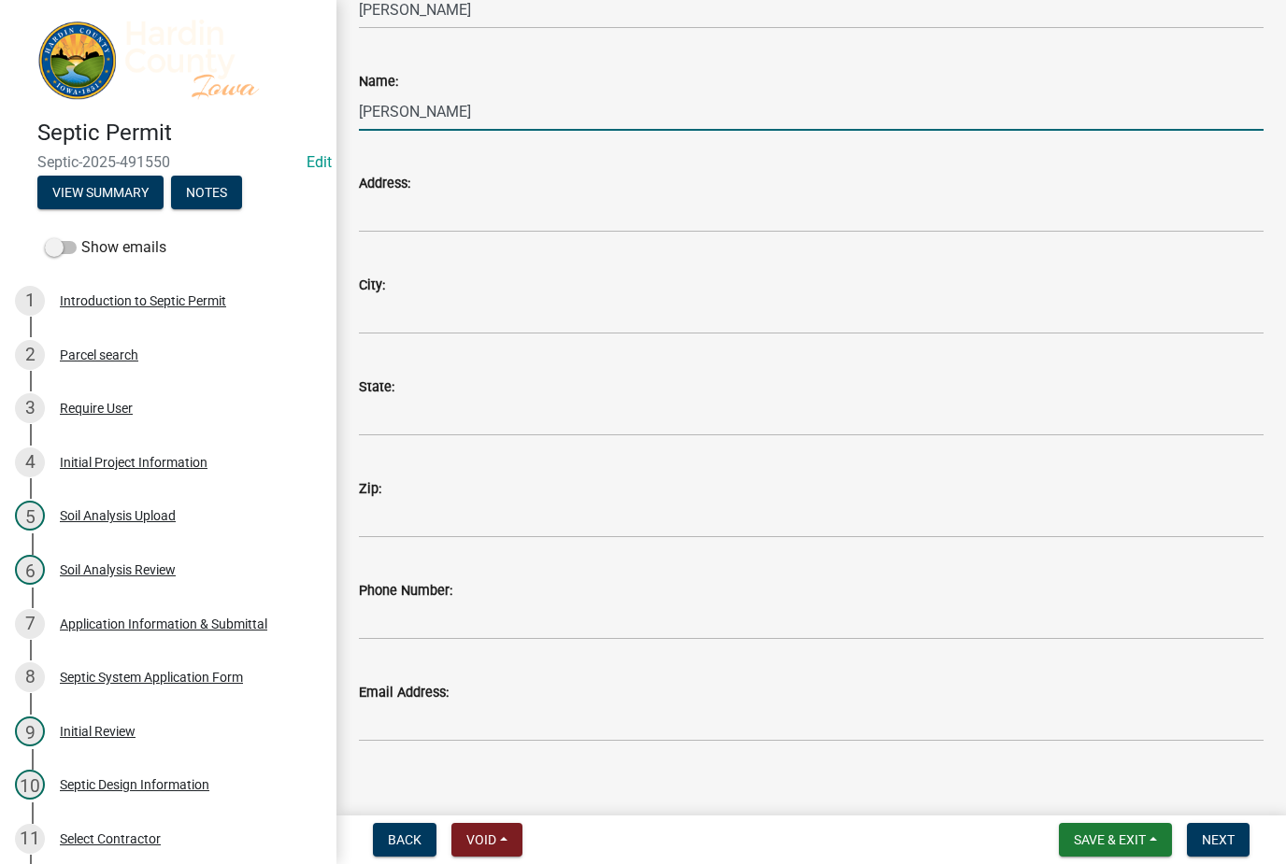
type input "[PERSON_NAME]"
click at [582, 202] on input "Address:" at bounding box center [811, 213] width 904 height 38
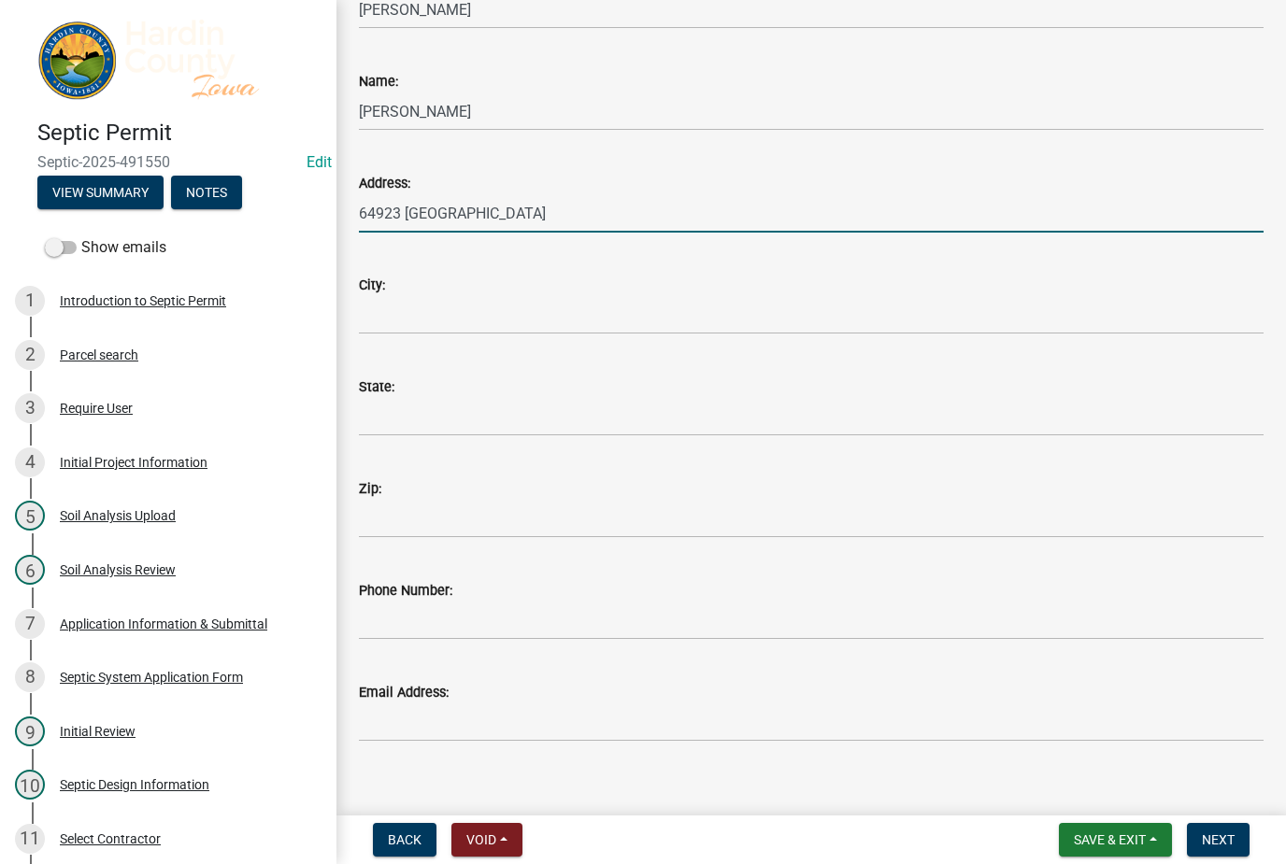
type input "64923 [GEOGRAPHIC_DATA]"
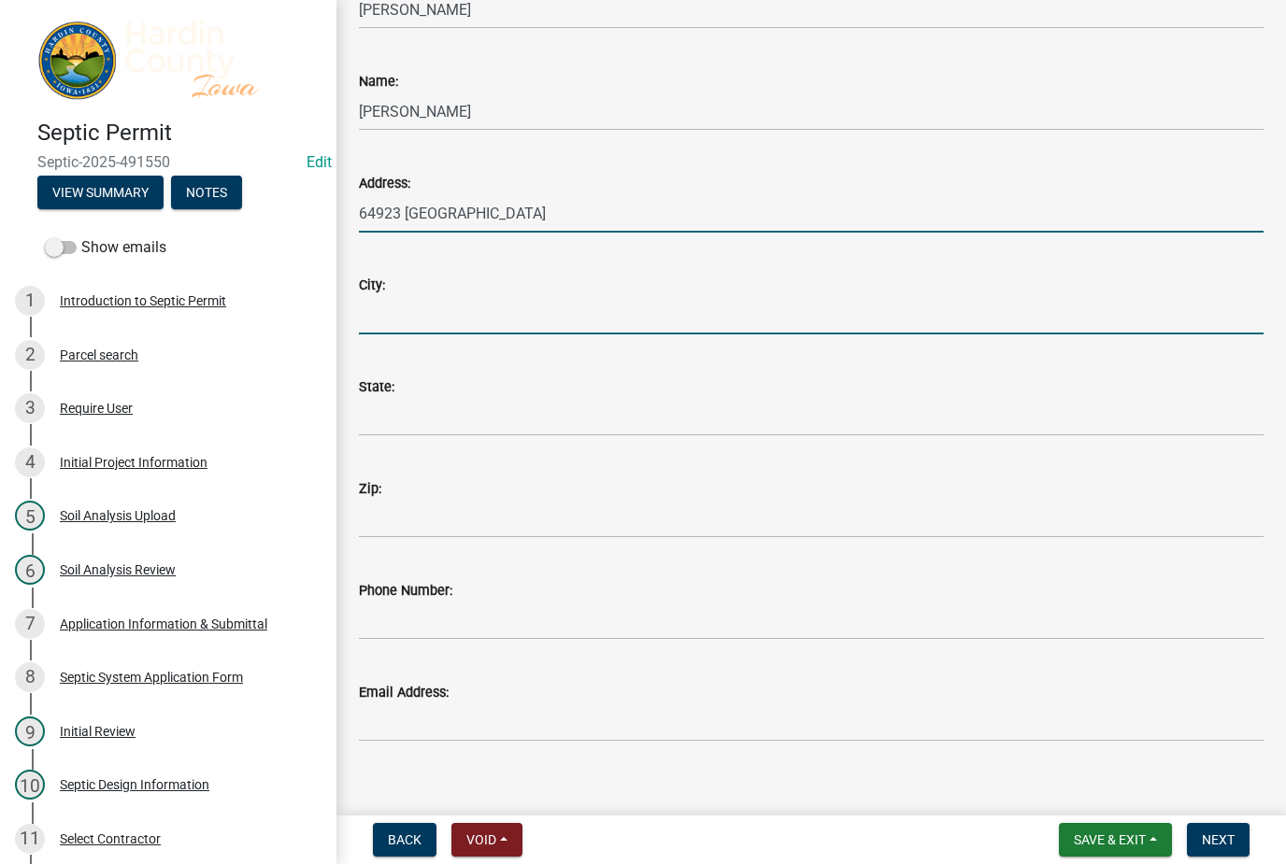
click at [638, 332] on input "City:" at bounding box center [811, 315] width 904 height 38
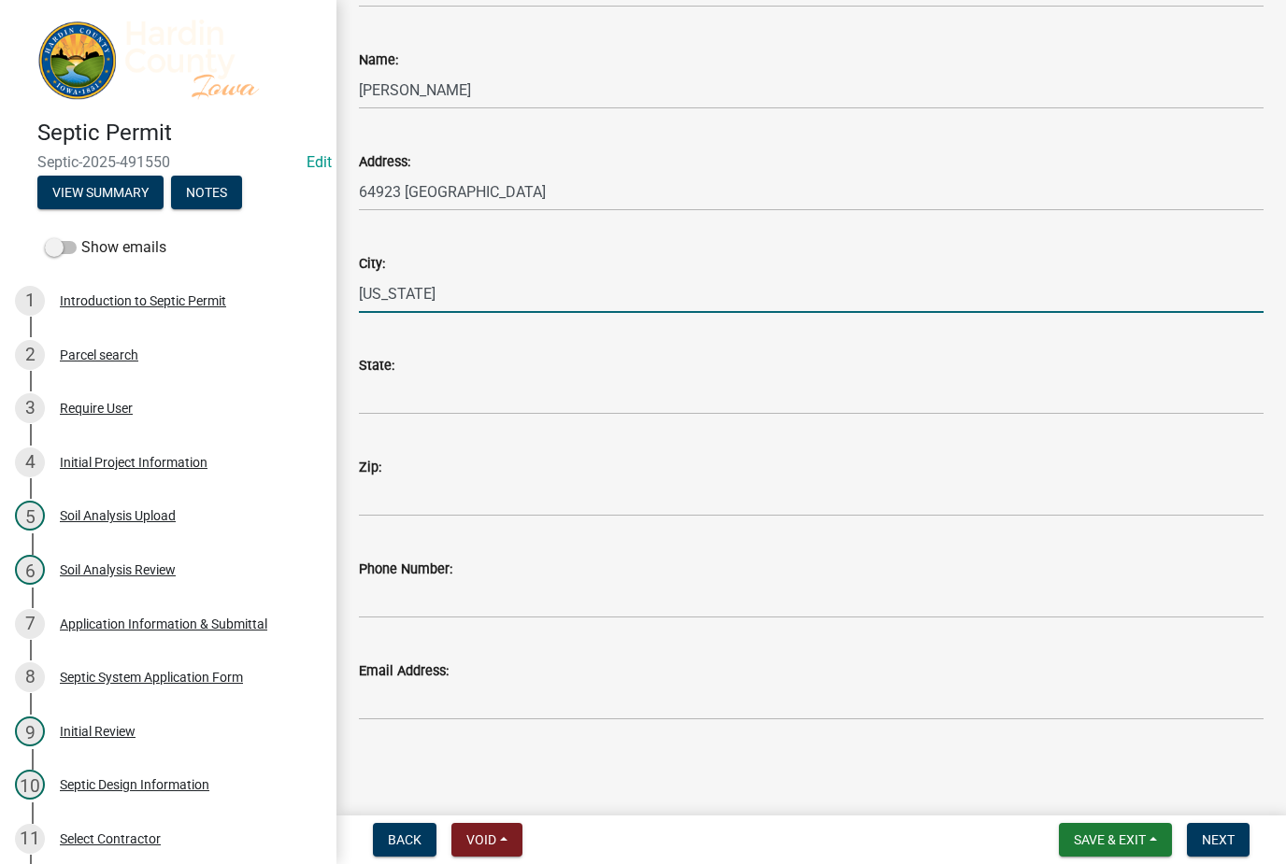
scroll to position [323, 0]
type input "[US_STATE]"
click at [585, 370] on div "State:" at bounding box center [811, 365] width 904 height 22
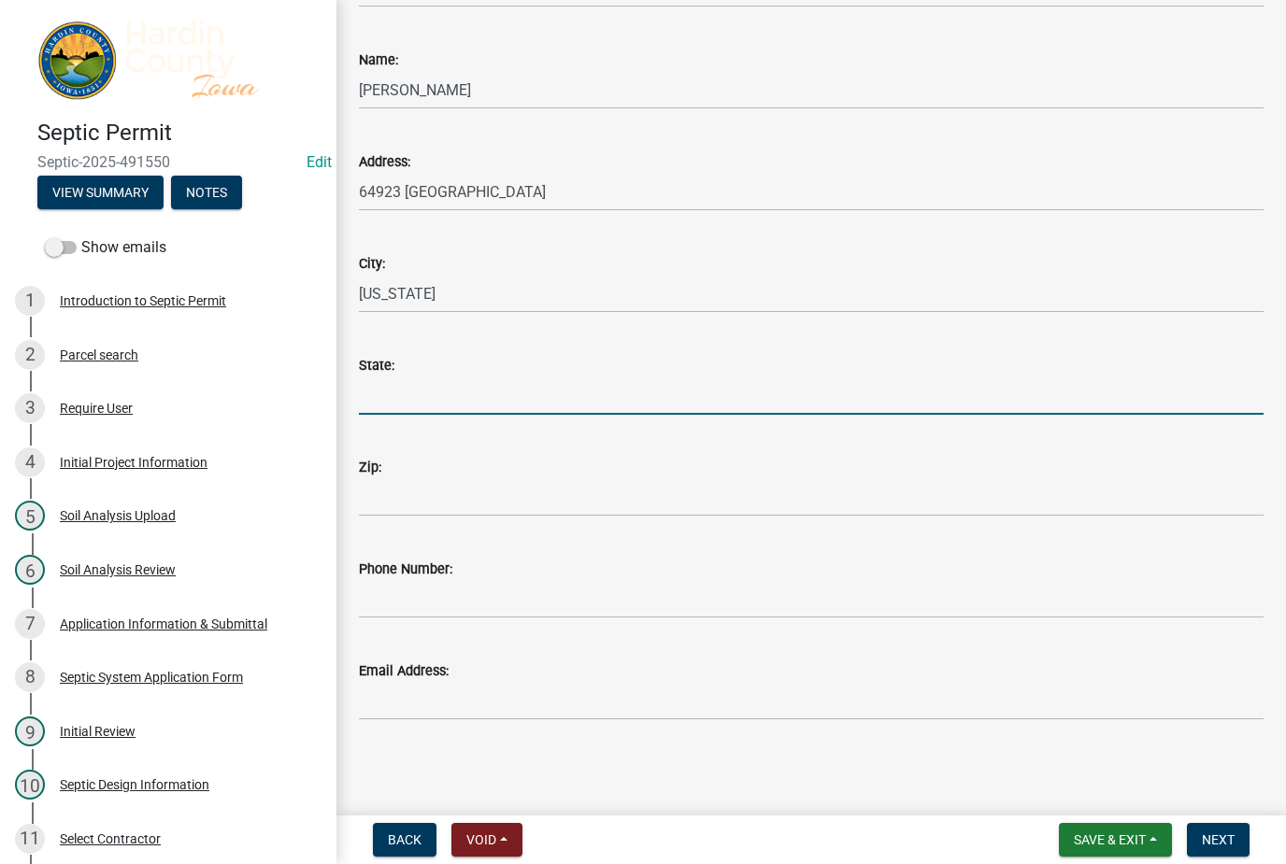
click at [629, 389] on input "State:" at bounding box center [811, 396] width 904 height 38
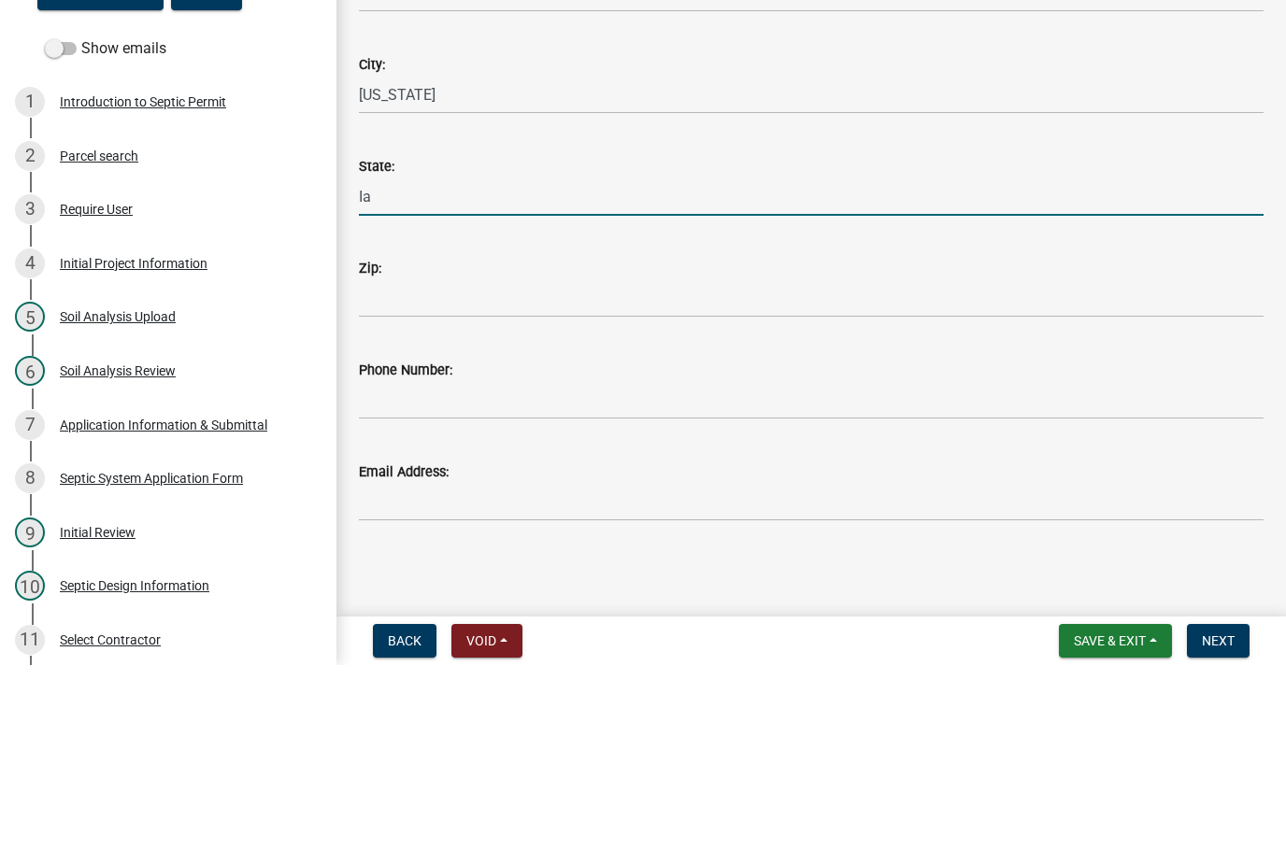
type input "Ia"
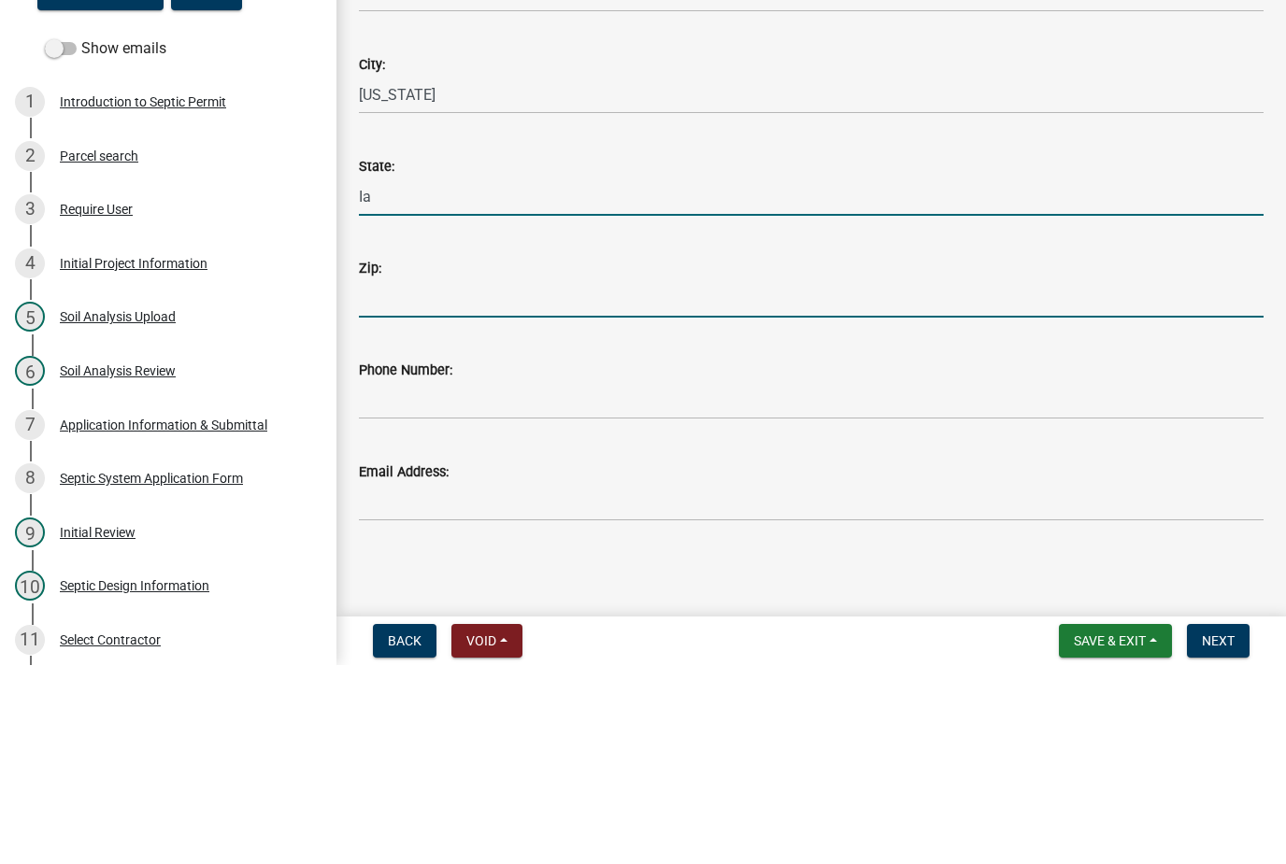
click at [576, 478] on input "Zip:" at bounding box center [811, 497] width 904 height 38
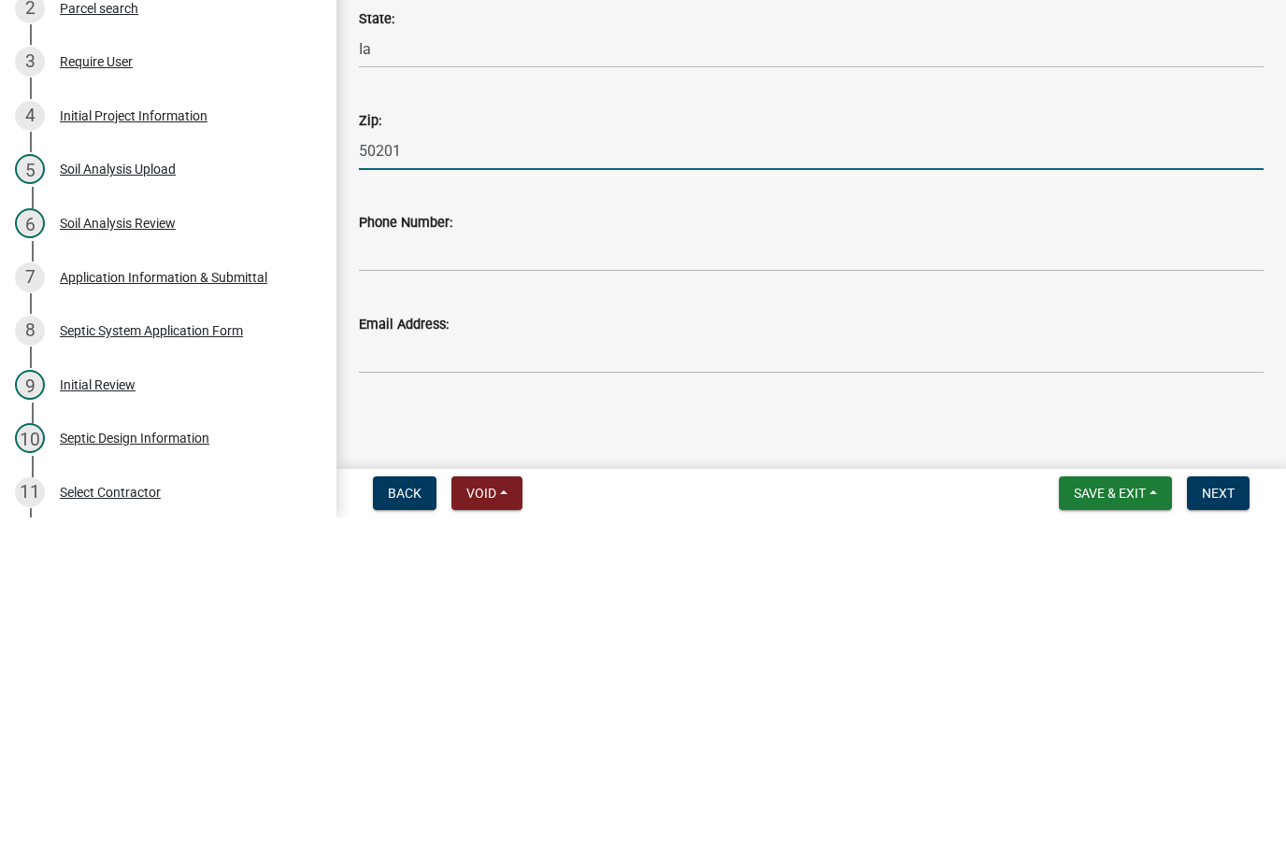
type input "50201"
click at [577, 580] on input "Phone Number:" at bounding box center [811, 599] width 904 height 38
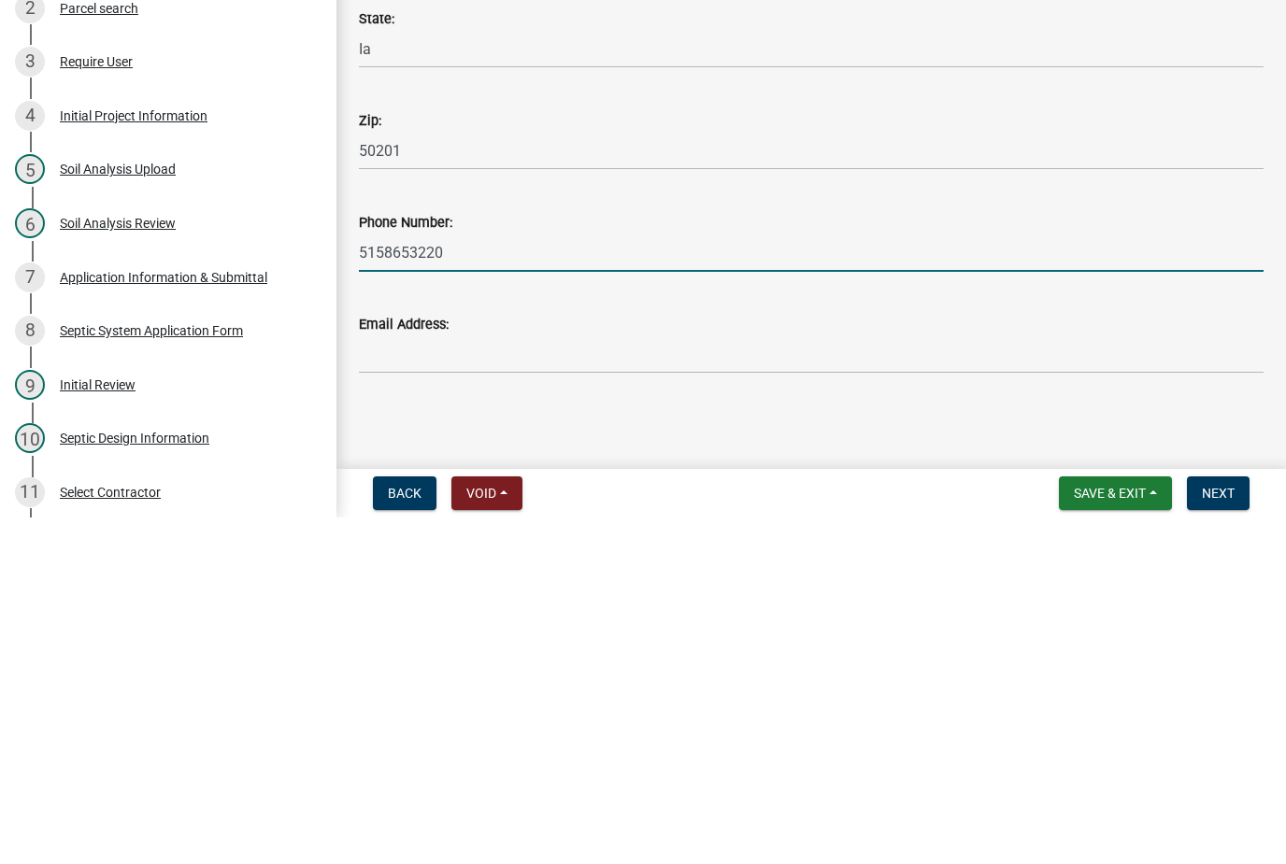
type input "5158653220"
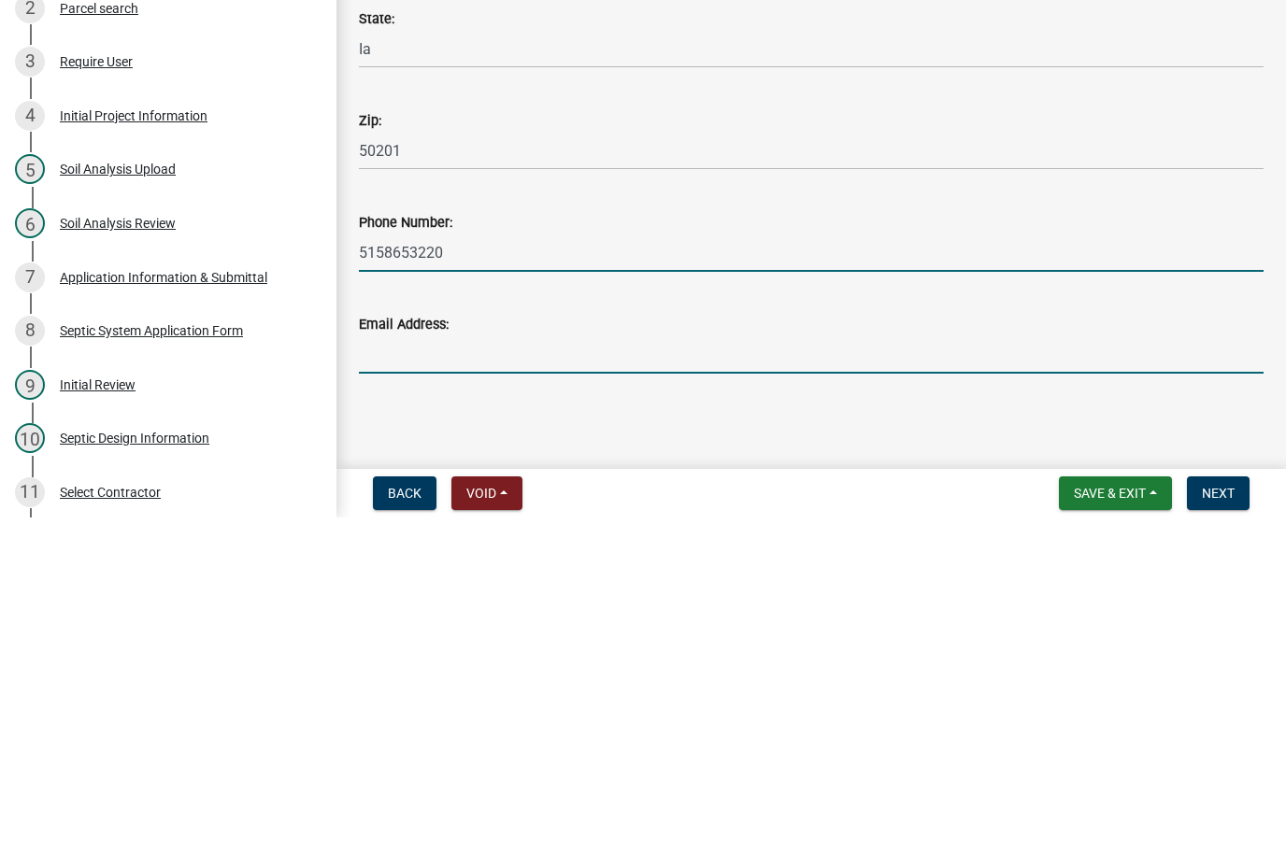
click at [641, 682] on input "Email Address:" at bounding box center [811, 701] width 904 height 38
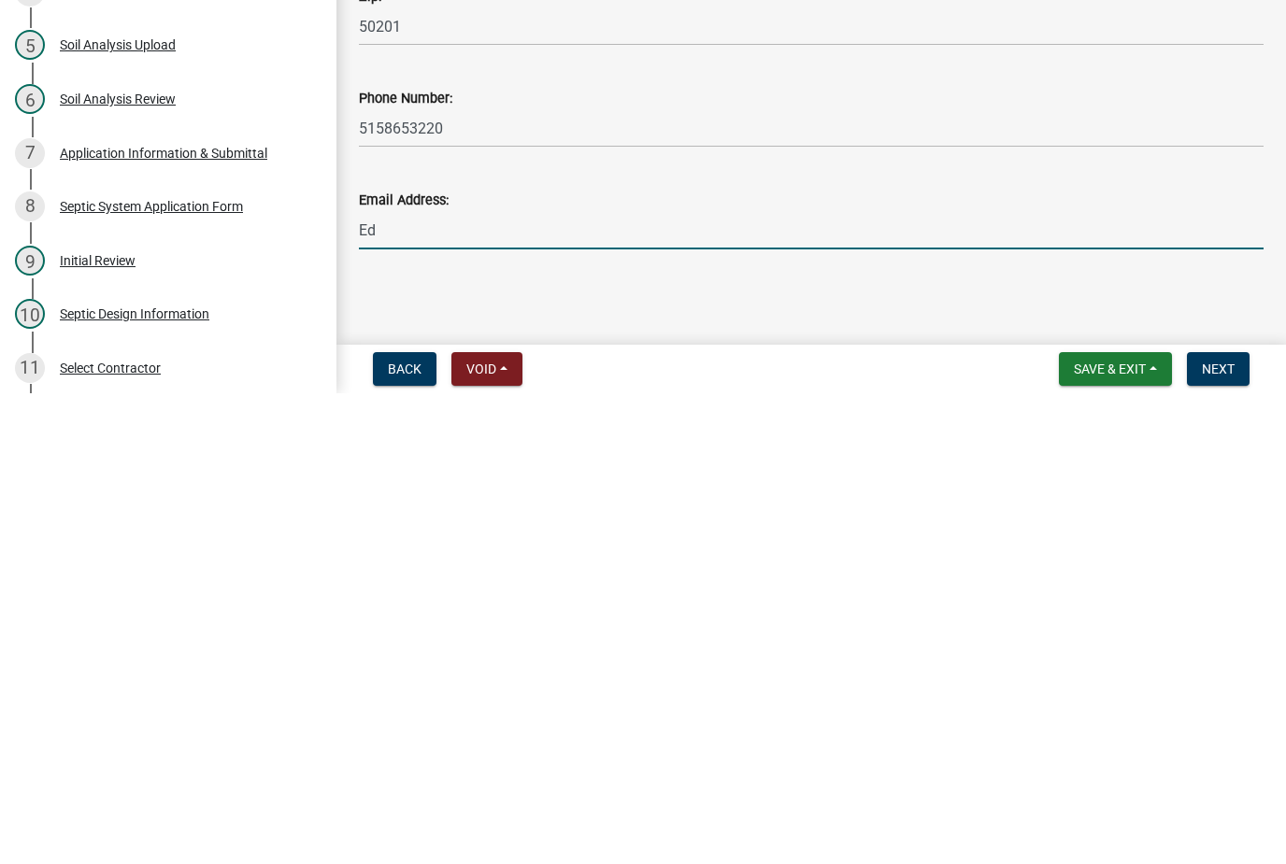
type input "E"
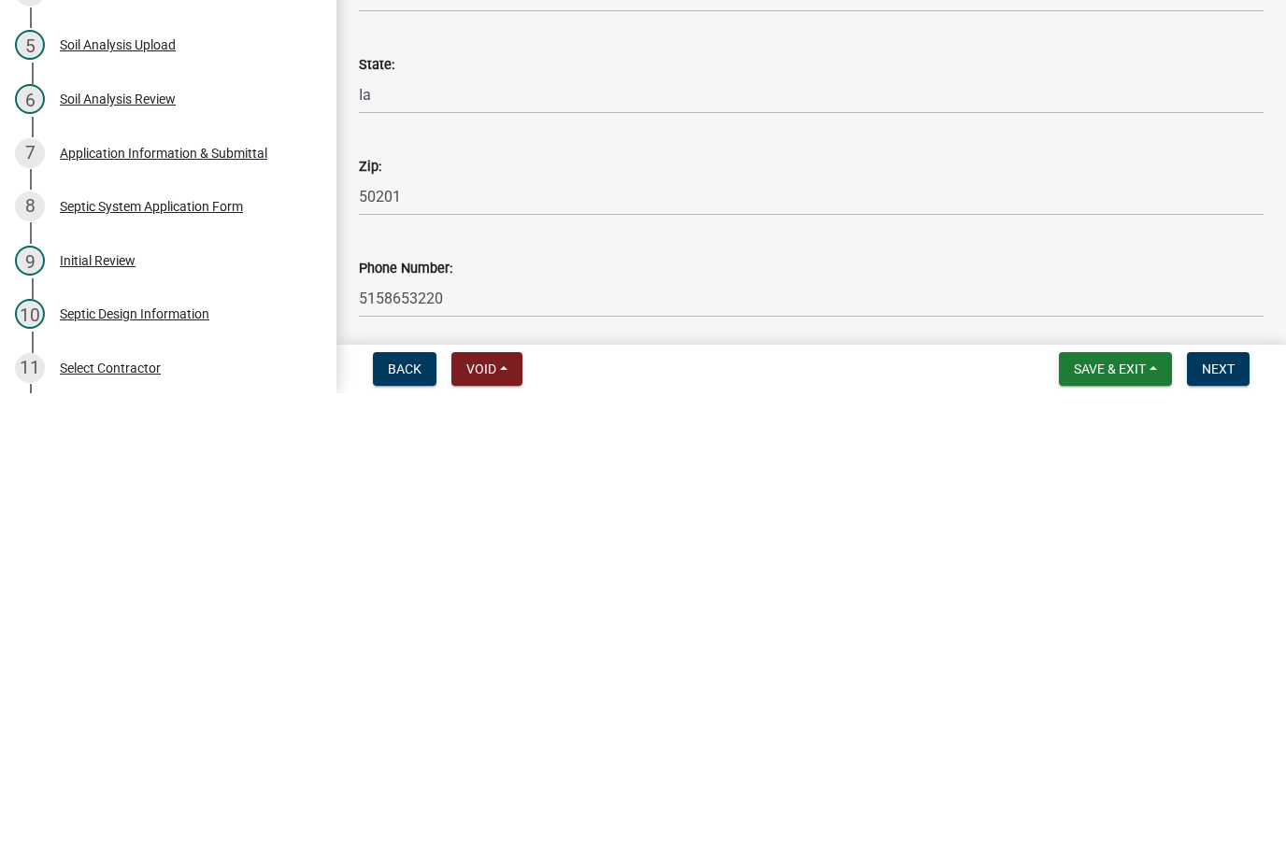
scroll to position [143, 0]
type input "[EMAIL_ADDRESS][DOMAIN_NAME]"
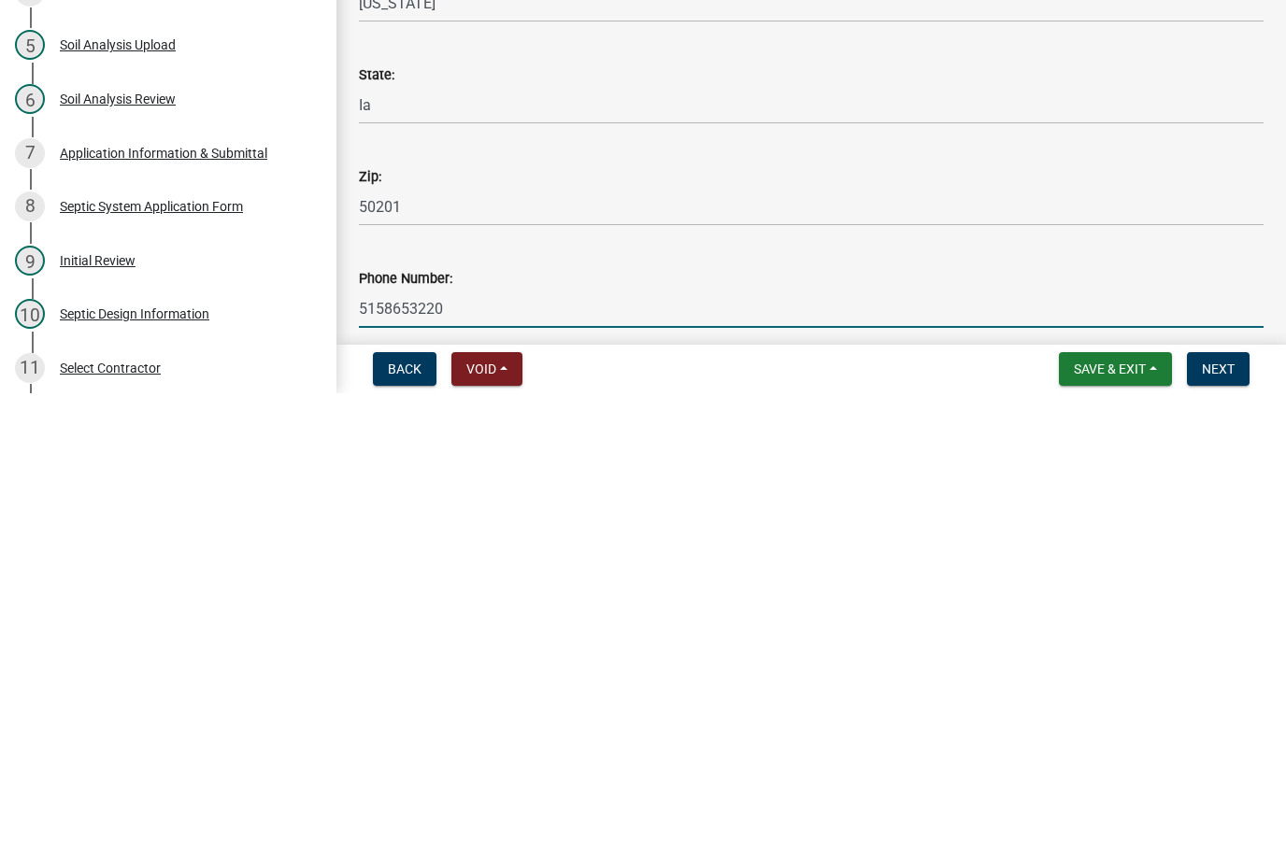
click at [615, 761] on input "5158653220" at bounding box center [811, 780] width 904 height 38
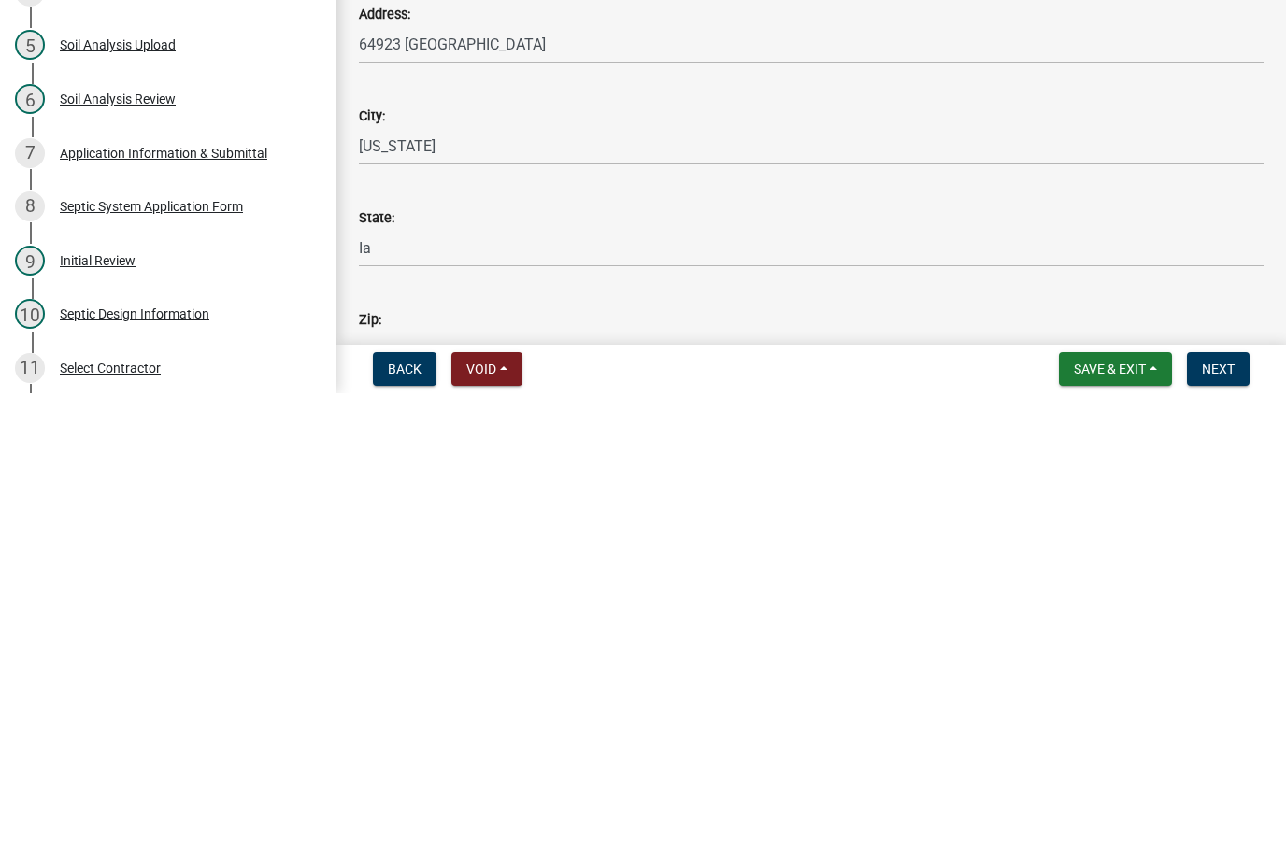
scroll to position [0, 0]
type input "5158228792"
click at [732, 549] on div "City: [US_STATE]" at bounding box center [811, 592] width 904 height 87
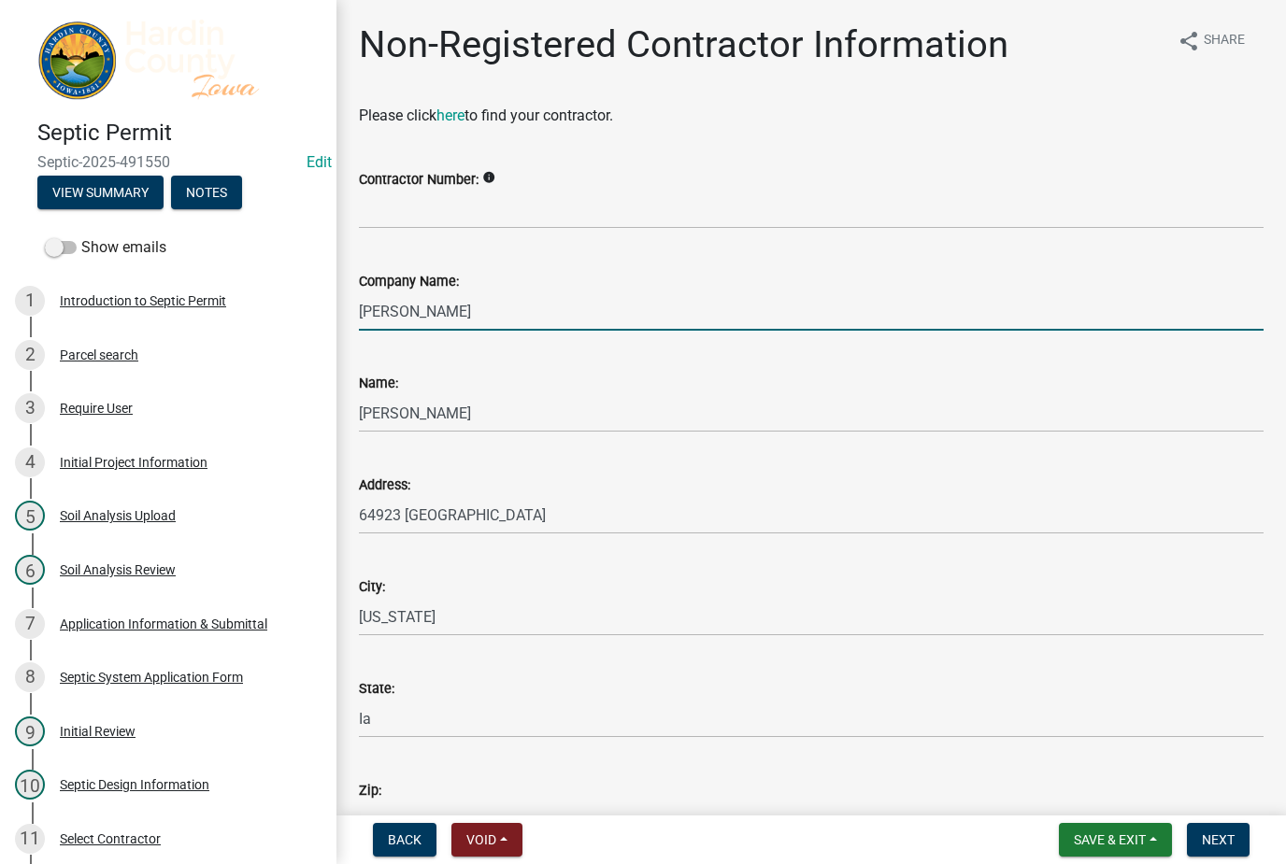
click at [442, 312] on input "[PERSON_NAME]" at bounding box center [811, 311] width 904 height 38
click at [484, 353] on div "Name: [PERSON_NAME]" at bounding box center [811, 389] width 904 height 87
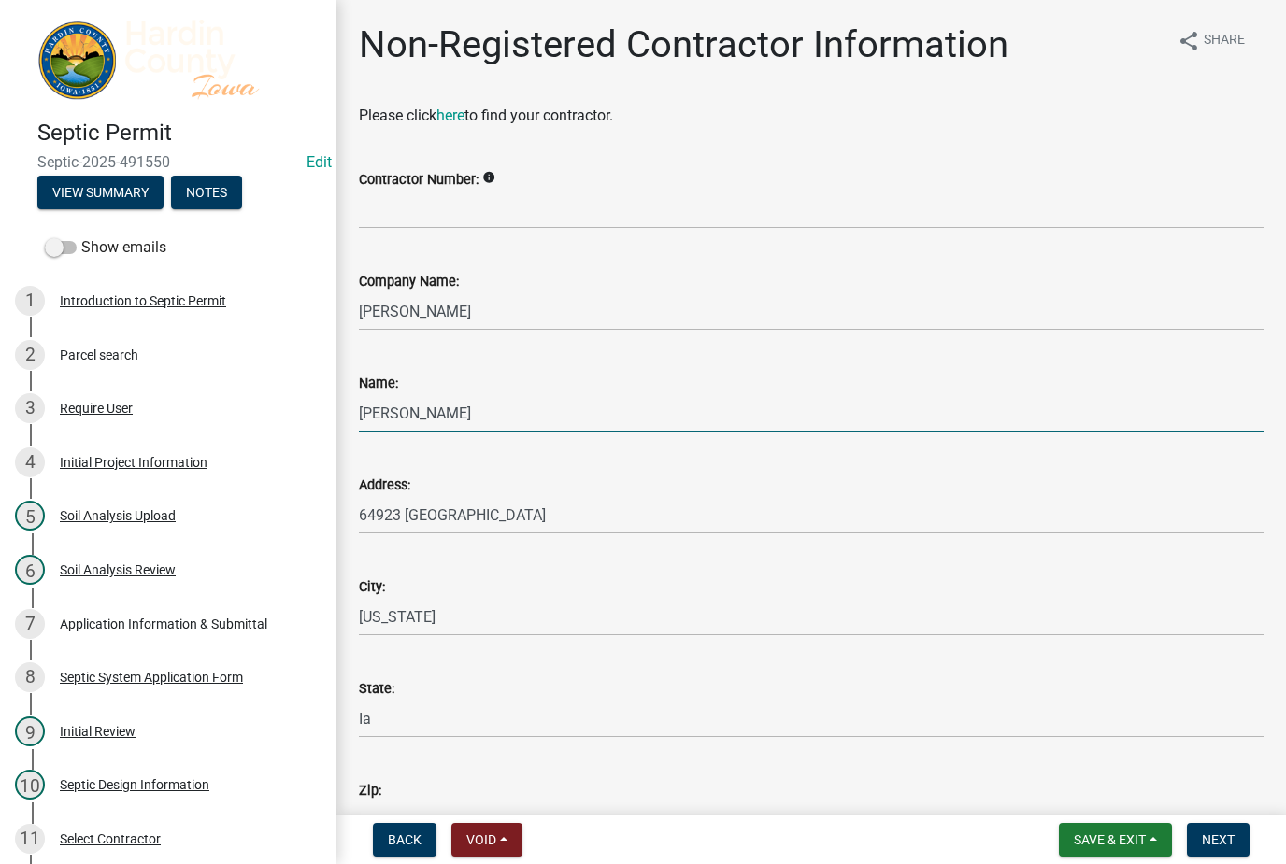
click at [447, 420] on input "[PERSON_NAME]" at bounding box center [811, 413] width 904 height 38
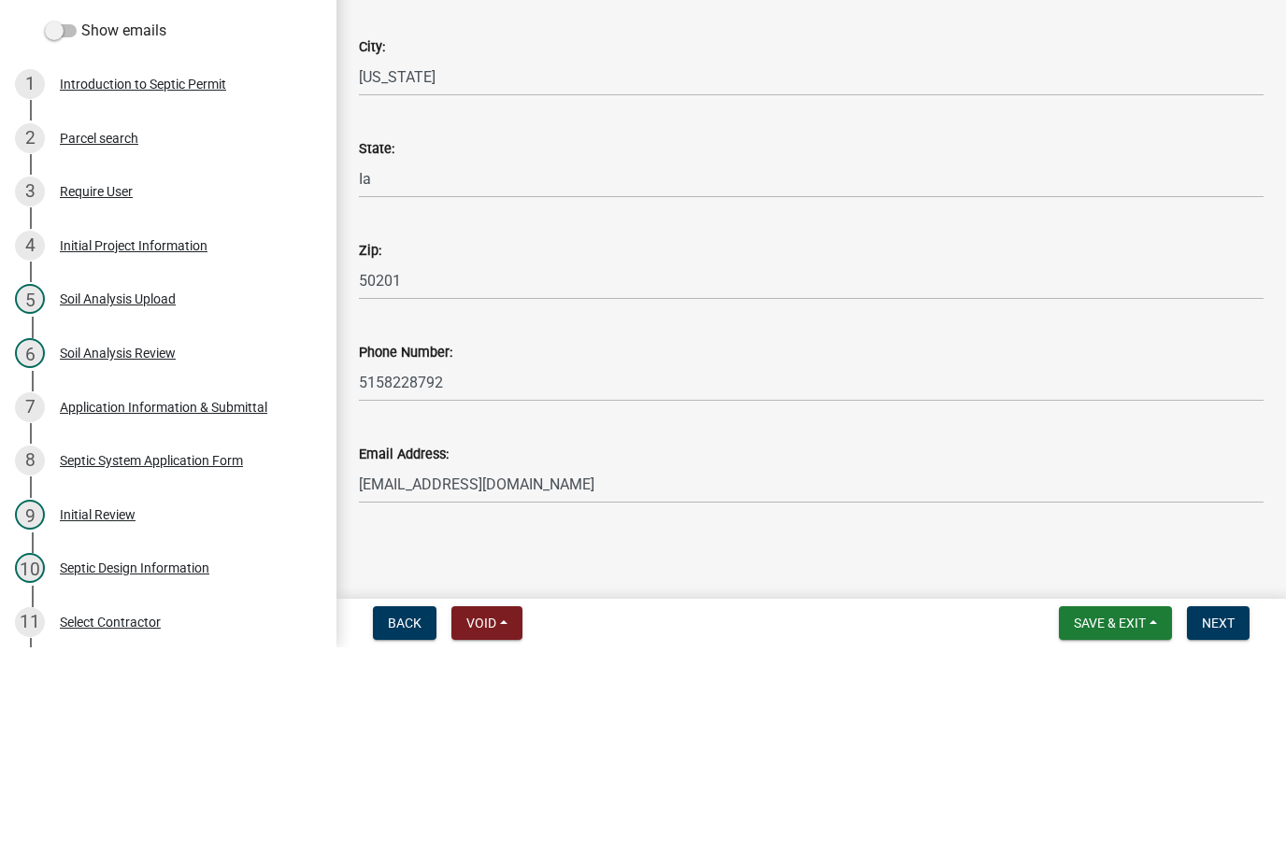
scroll to position [323, 0]
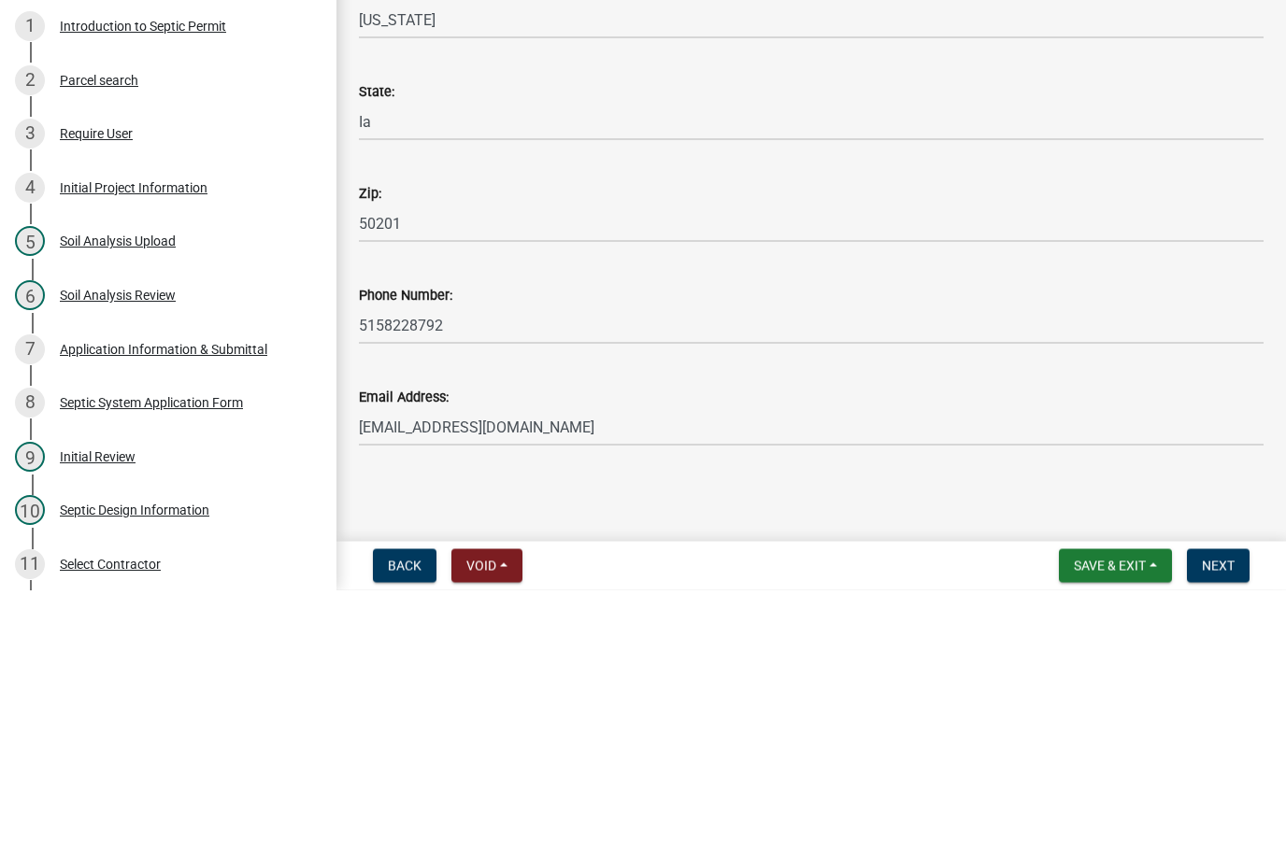
type input "Case [PERSON_NAME]"
click at [797, 580] on input "5158228792" at bounding box center [811, 599] width 904 height 38
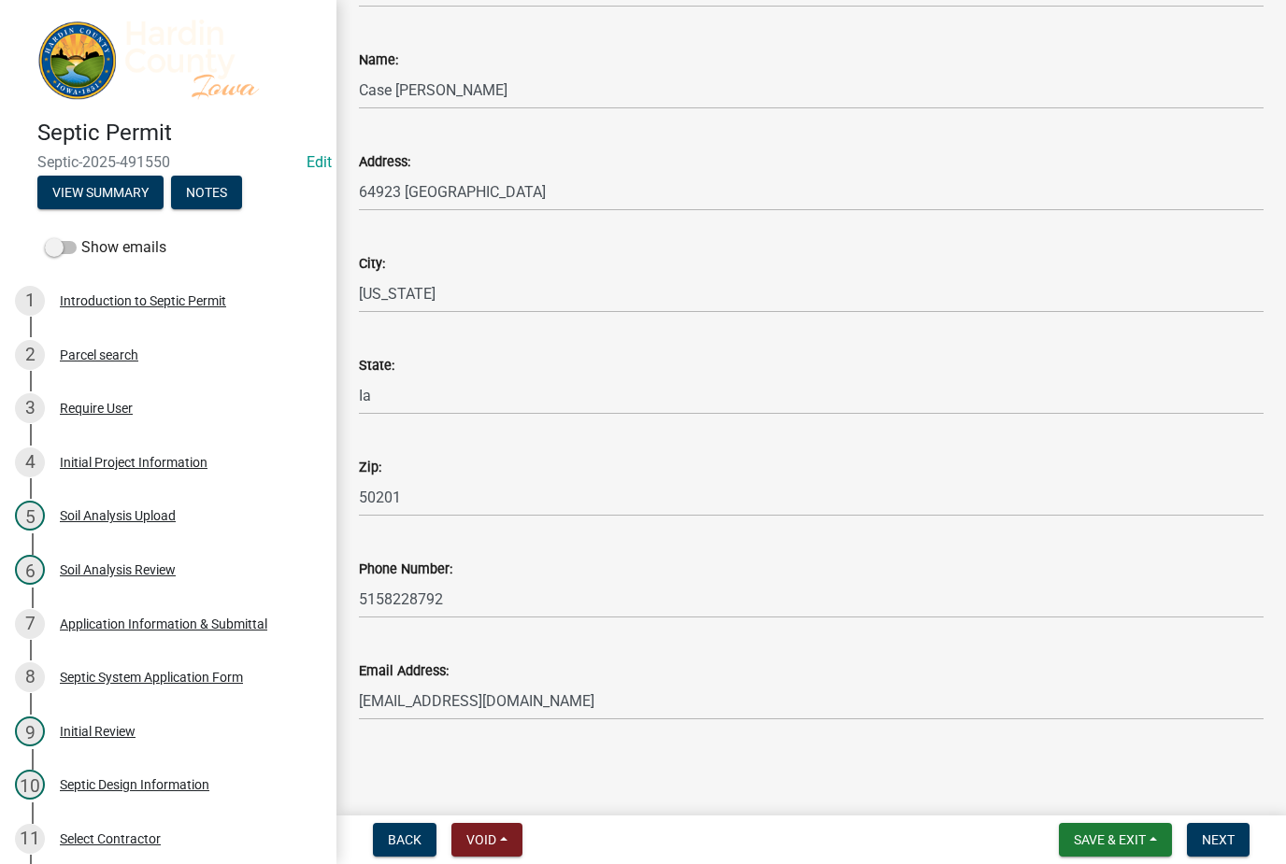
click at [1223, 839] on span "Next" at bounding box center [1218, 840] width 33 height 15
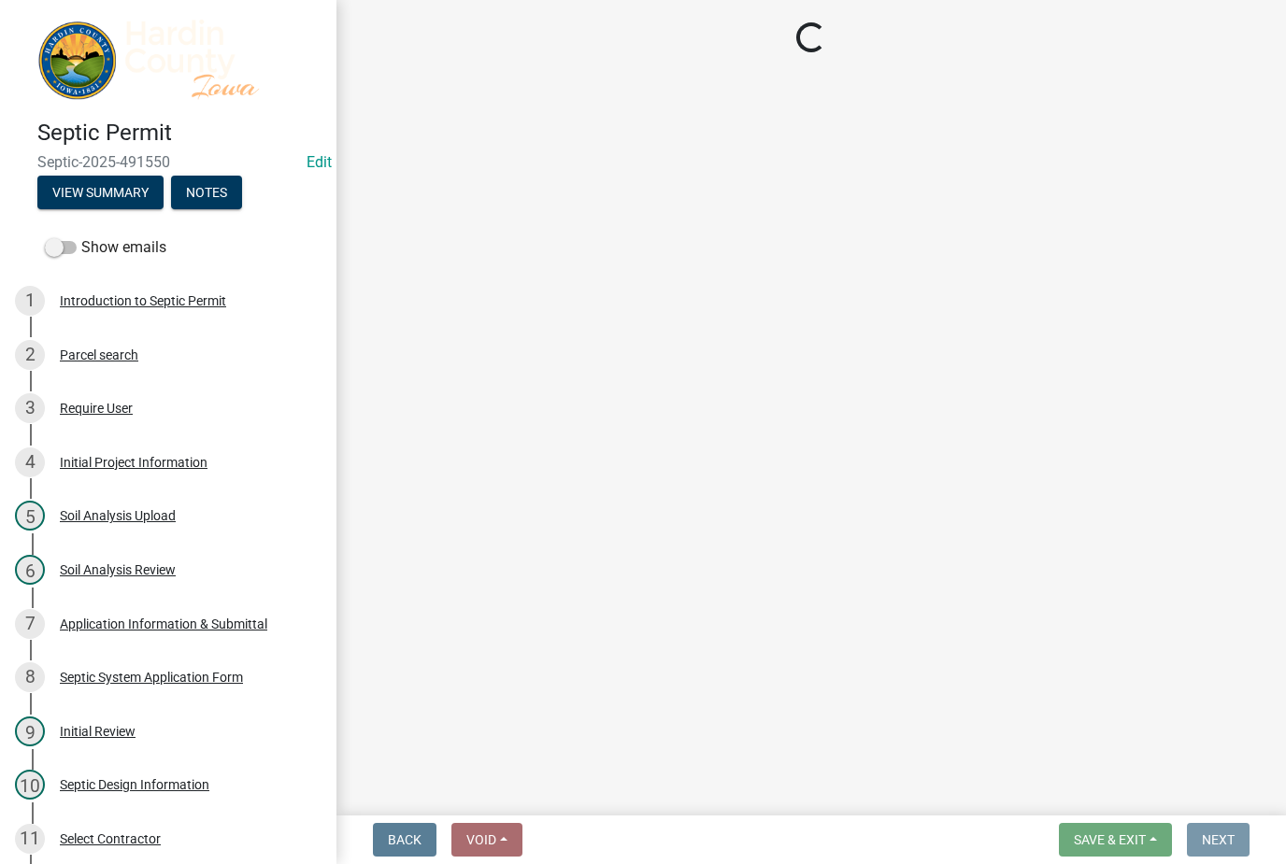
scroll to position [0, 0]
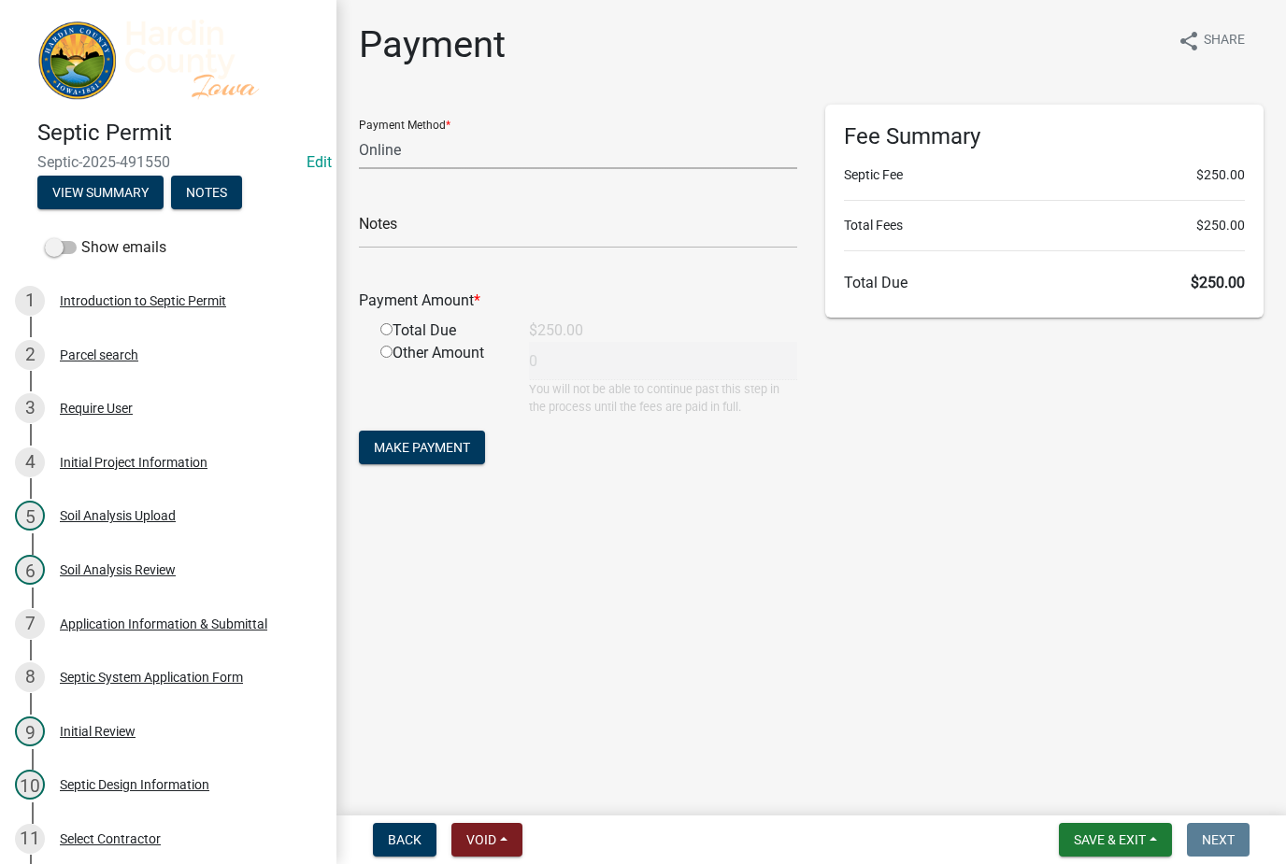
click at [602, 154] on select "Credit Card POS Check Cash Online" at bounding box center [578, 150] width 438 height 38
select select "0: 2"
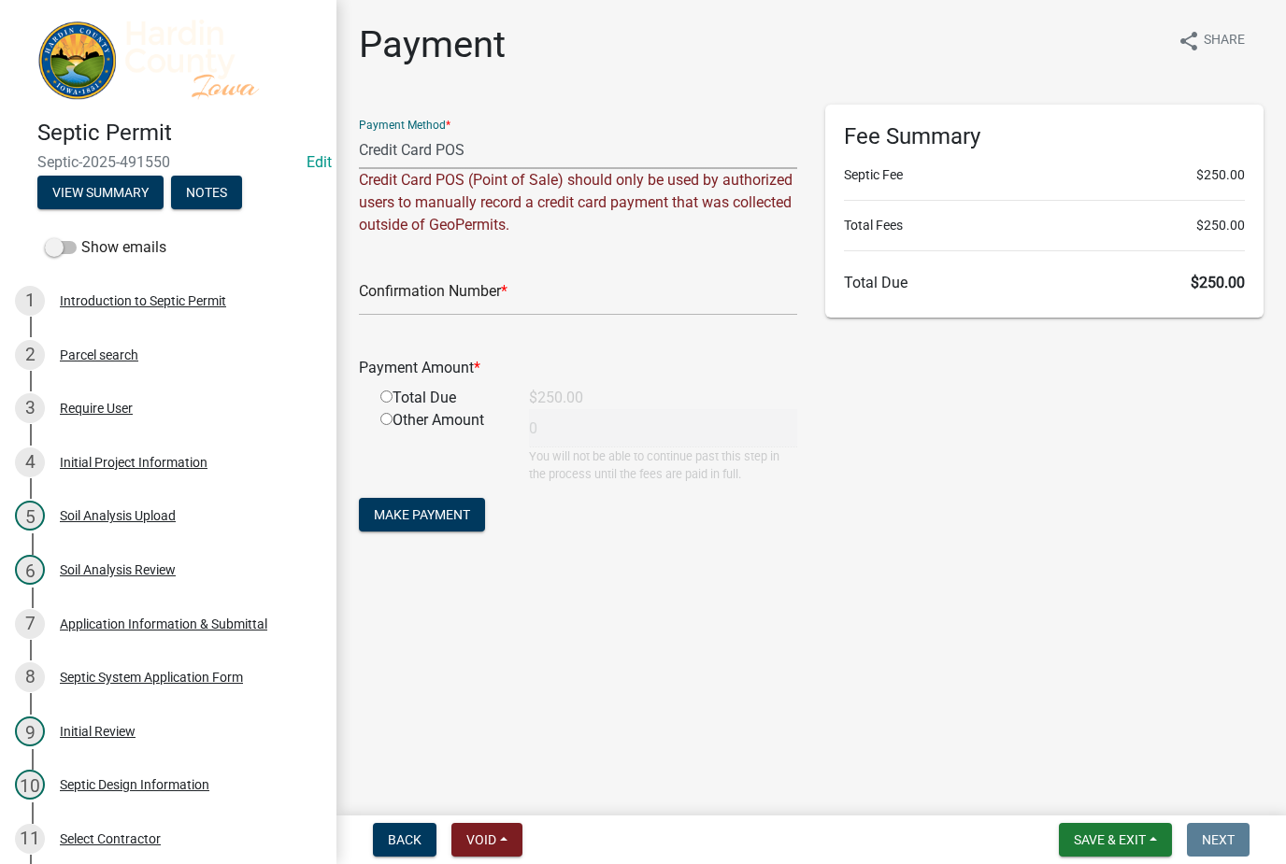
click at [698, 143] on select "Credit Card POS Check Cash Online" at bounding box center [578, 150] width 438 height 38
